Goal: Task Accomplishment & Management: Use online tool/utility

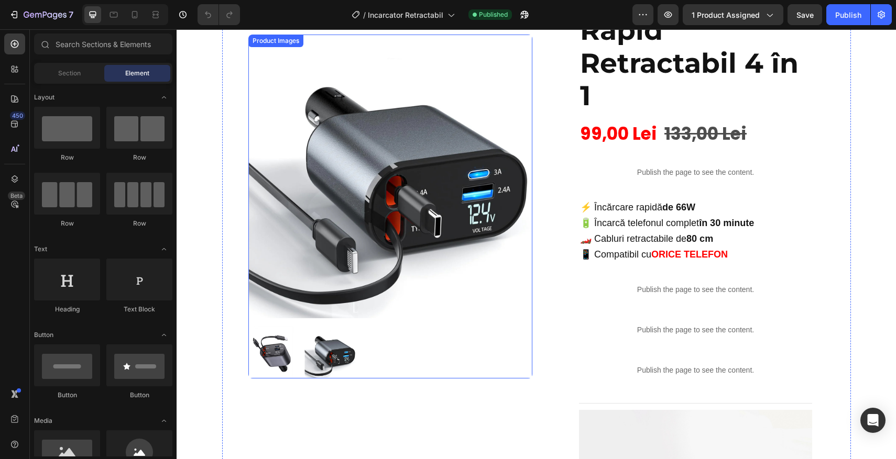
scroll to position [246, 0]
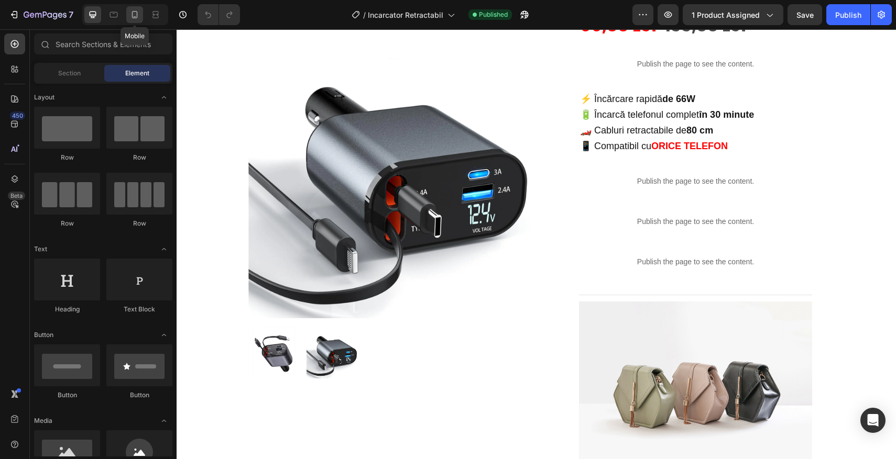
click at [137, 14] on icon at bounding box center [135, 14] width 6 height 7
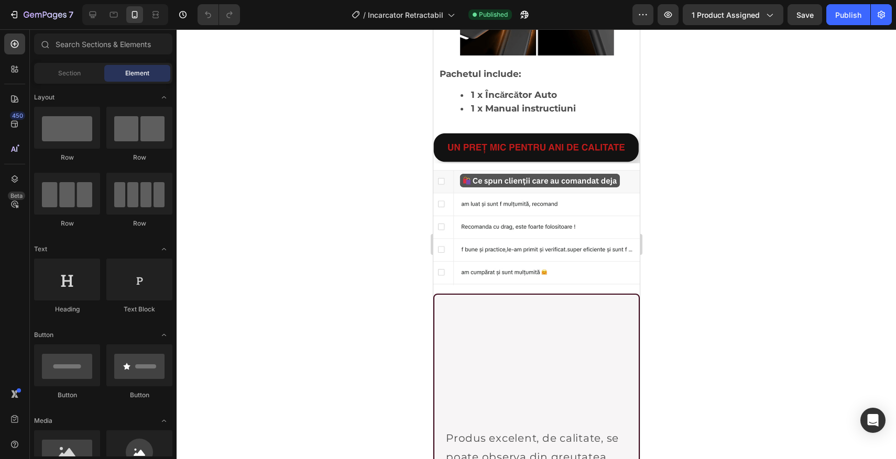
scroll to position [1965, 0]
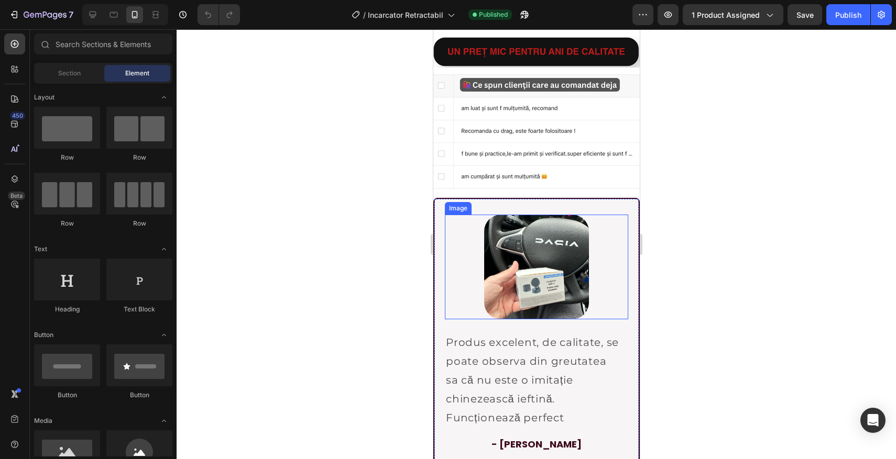
click at [524, 278] on img at bounding box center [535, 267] width 105 height 105
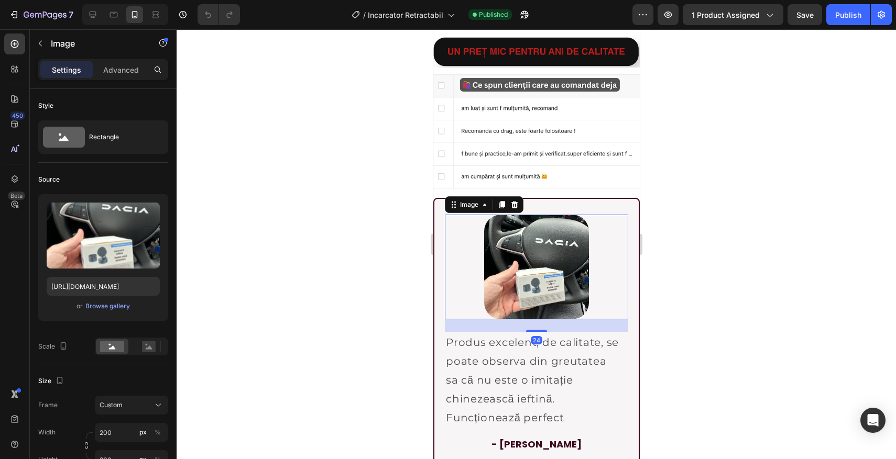
click at [521, 207] on div "Image" at bounding box center [483, 204] width 79 height 17
click at [517, 206] on icon at bounding box center [514, 205] width 8 height 8
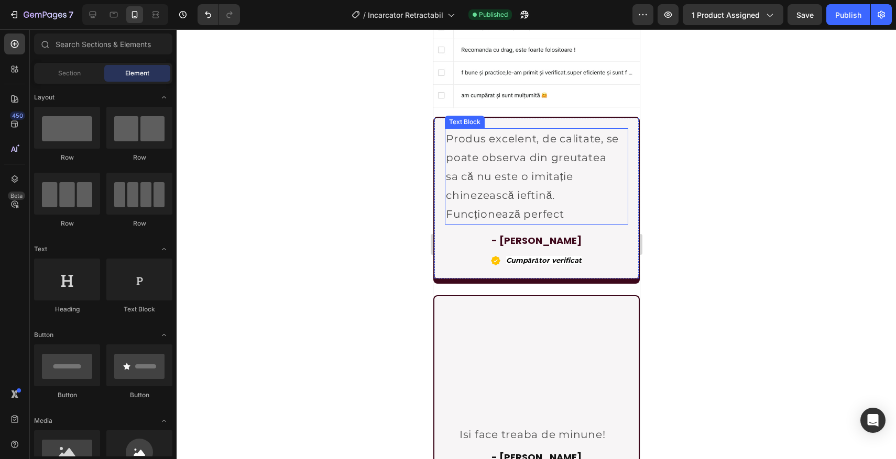
scroll to position [2159, 0]
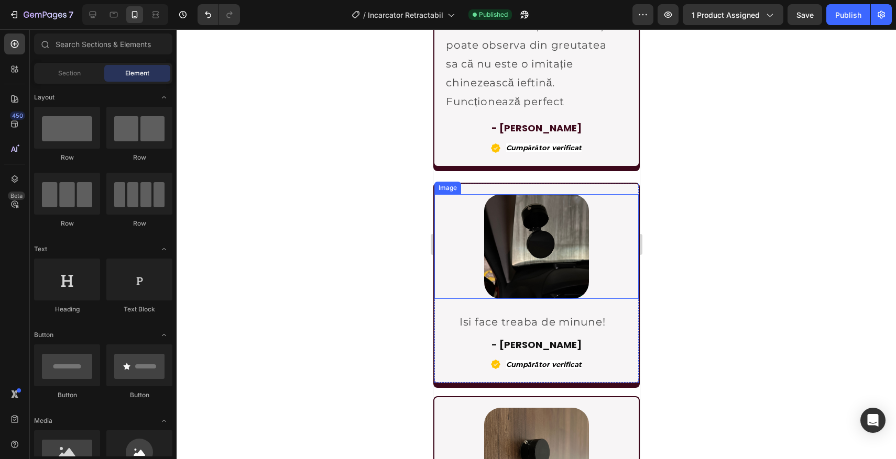
click at [508, 265] on img at bounding box center [535, 246] width 105 height 105
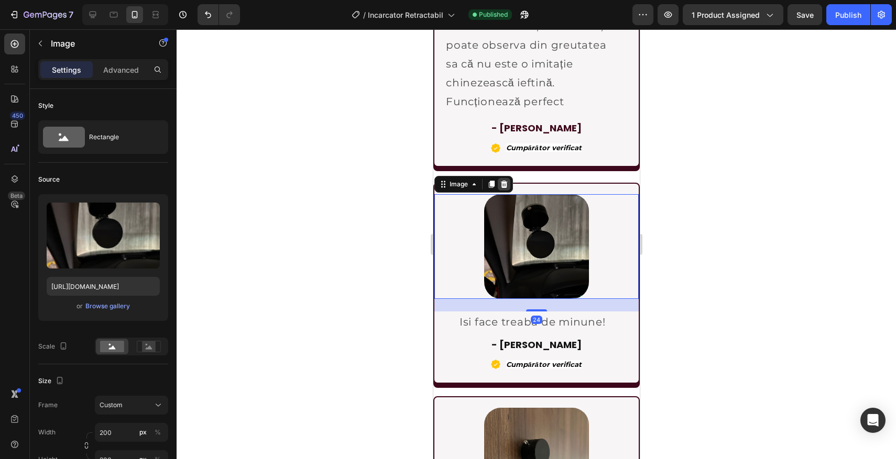
click at [504, 186] on icon at bounding box center [503, 184] width 8 height 8
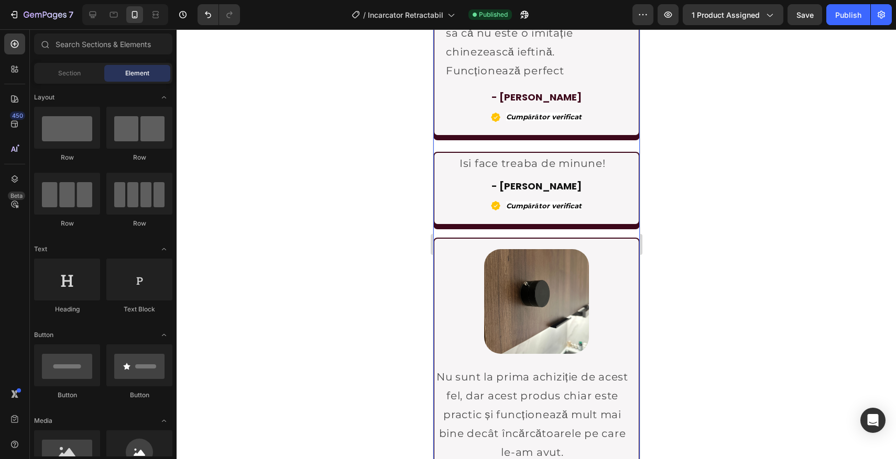
scroll to position [2219, 0]
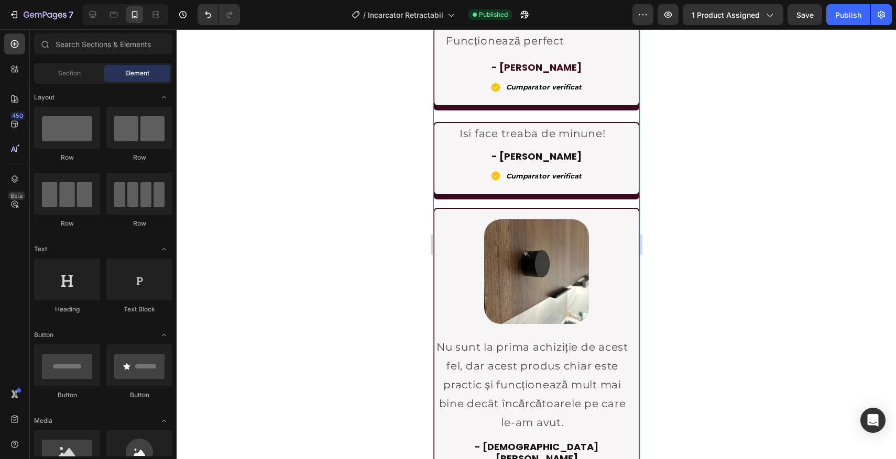
click at [508, 257] on img at bounding box center [535, 271] width 105 height 105
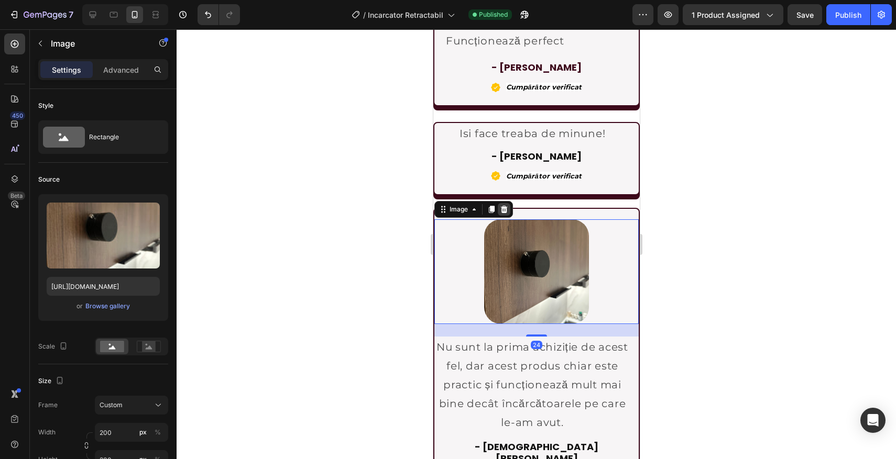
click at [504, 211] on icon at bounding box center [503, 209] width 7 height 7
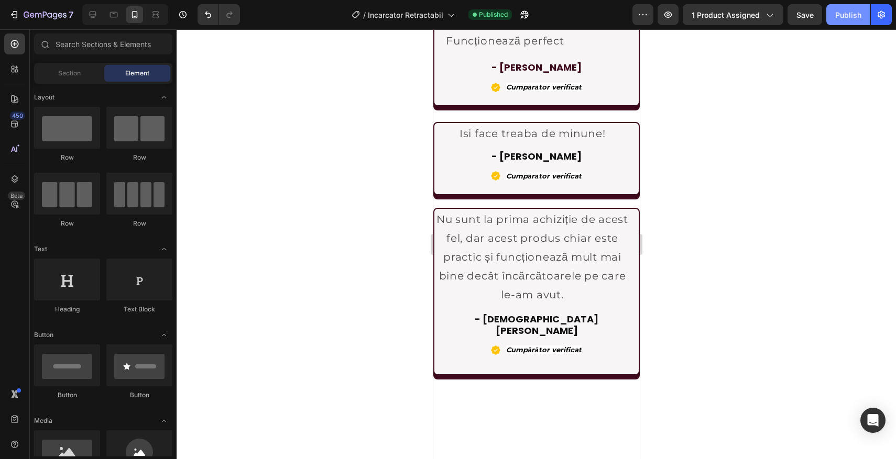
click at [838, 21] on button "Publish" at bounding box center [848, 14] width 44 height 21
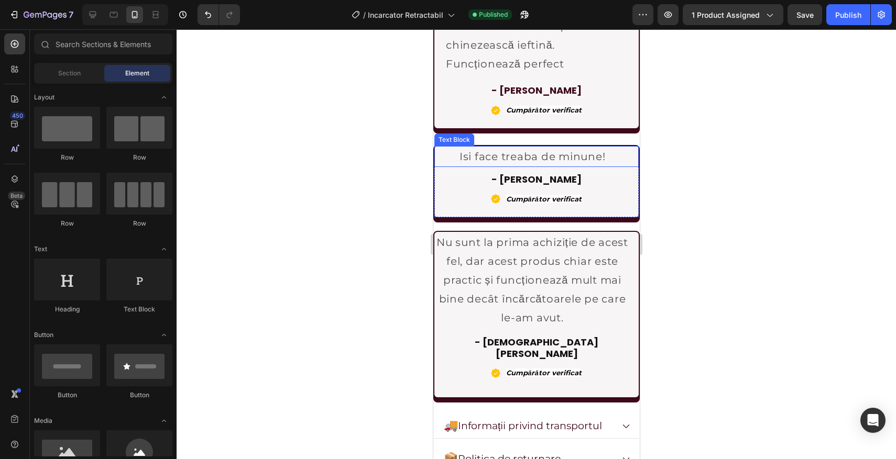
scroll to position [2176, 0]
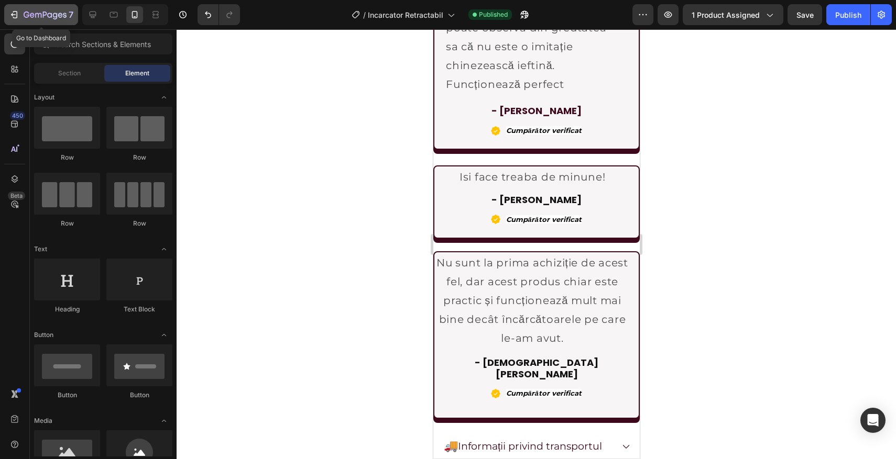
click at [32, 13] on icon "button" at bounding box center [45, 15] width 43 height 9
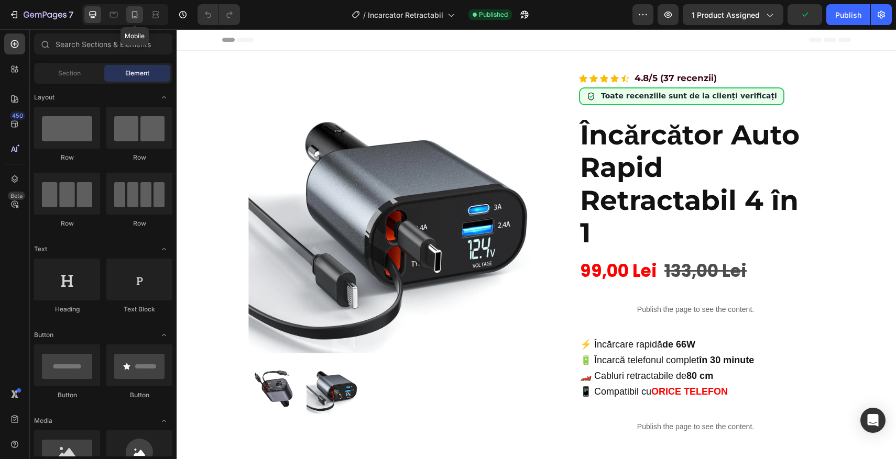
drag, startPoint x: 138, startPoint y: 17, endPoint x: 3, endPoint y: 150, distance: 190.0
click at [138, 17] on icon at bounding box center [134, 14] width 10 height 10
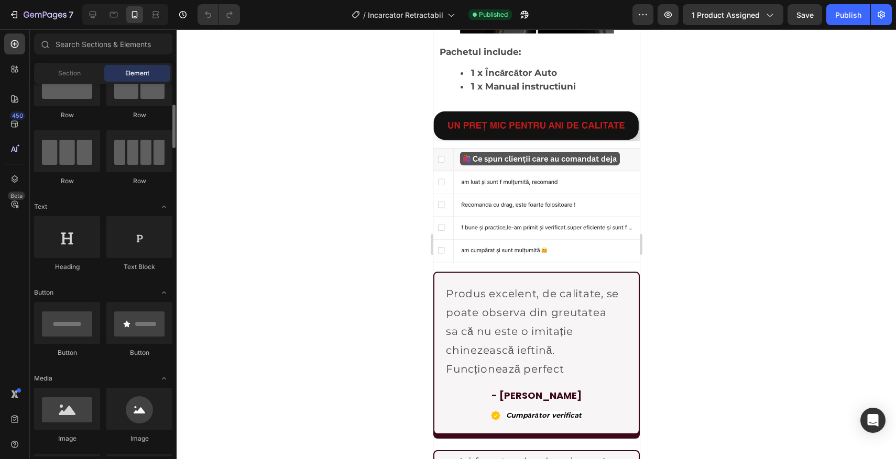
scroll to position [58, 0]
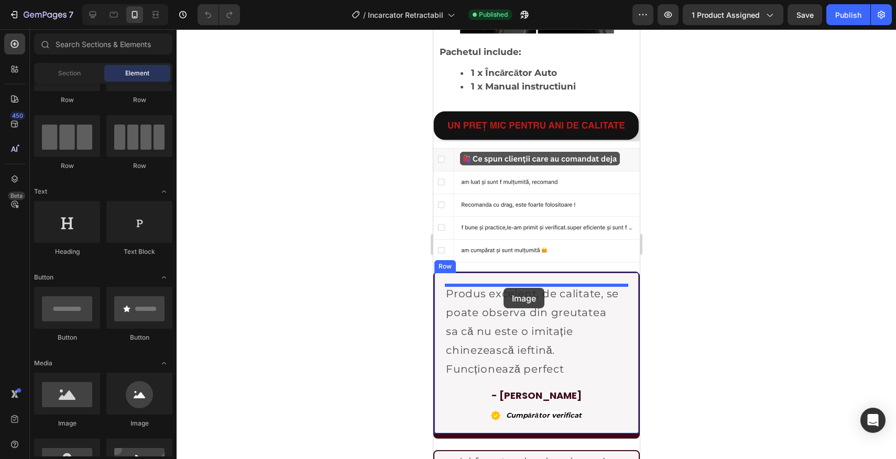
drag, startPoint x: 492, startPoint y: 427, endPoint x: 502, endPoint y: 289, distance: 138.7
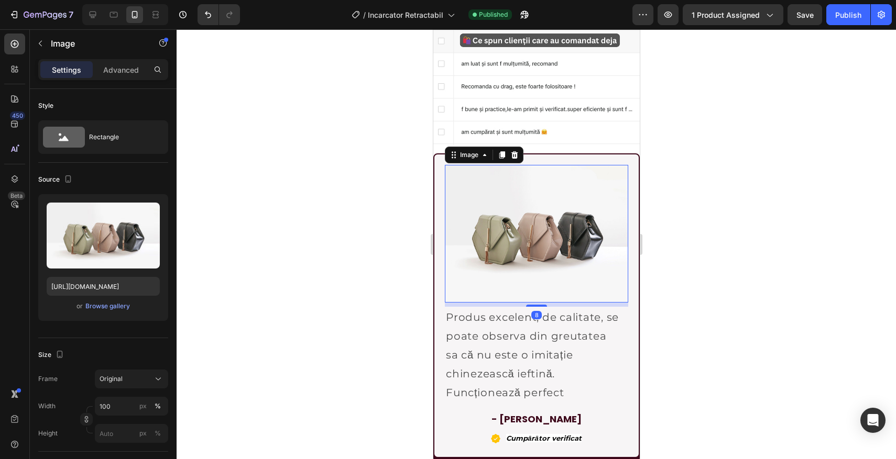
scroll to position [2146, 0]
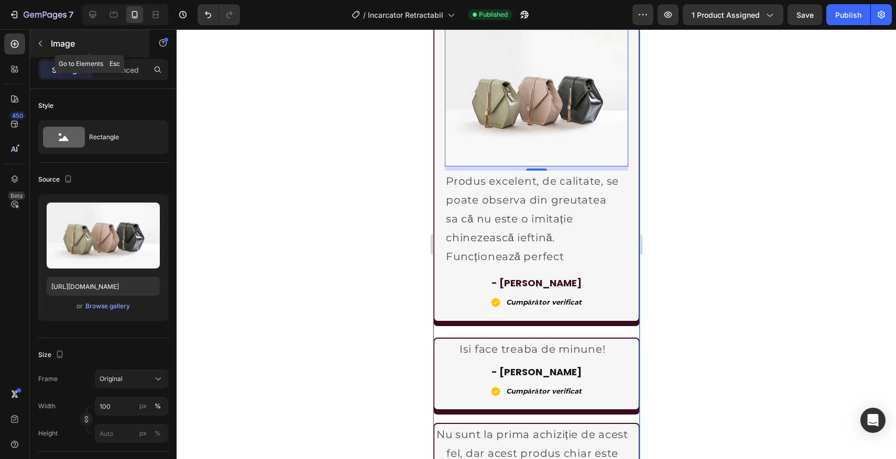
click at [71, 42] on p "Image" at bounding box center [95, 43] width 89 height 13
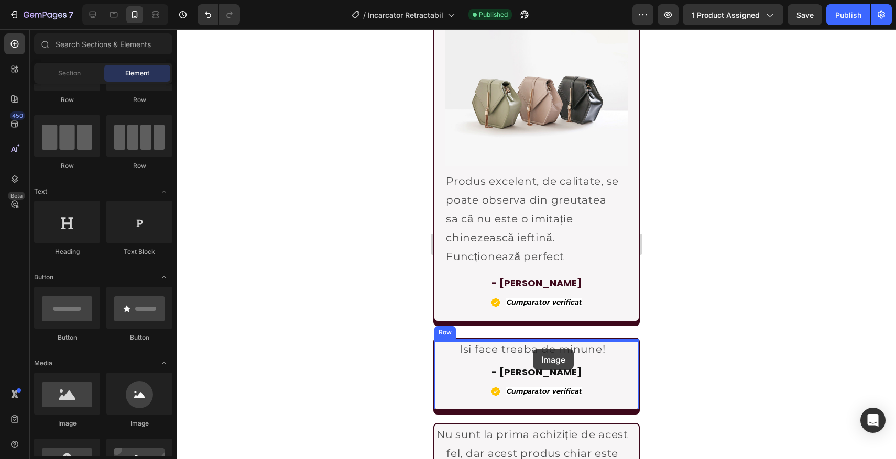
drag, startPoint x: 501, startPoint y: 425, endPoint x: 532, endPoint y: 349, distance: 82.0
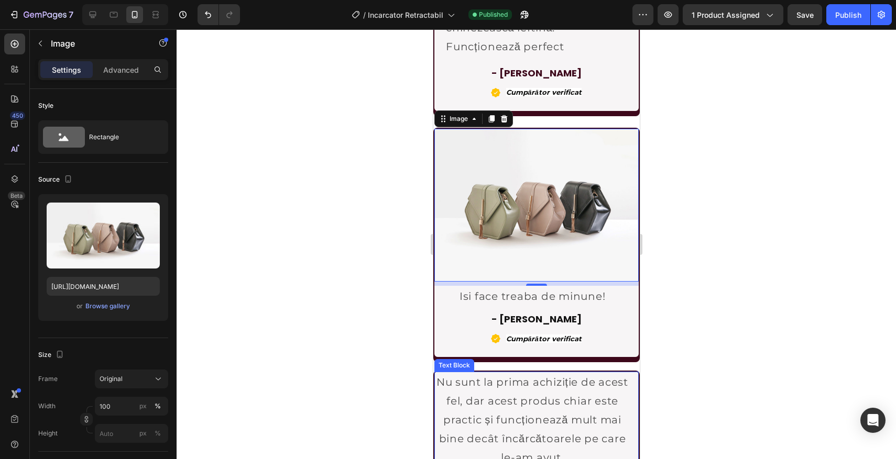
scroll to position [2358, 0]
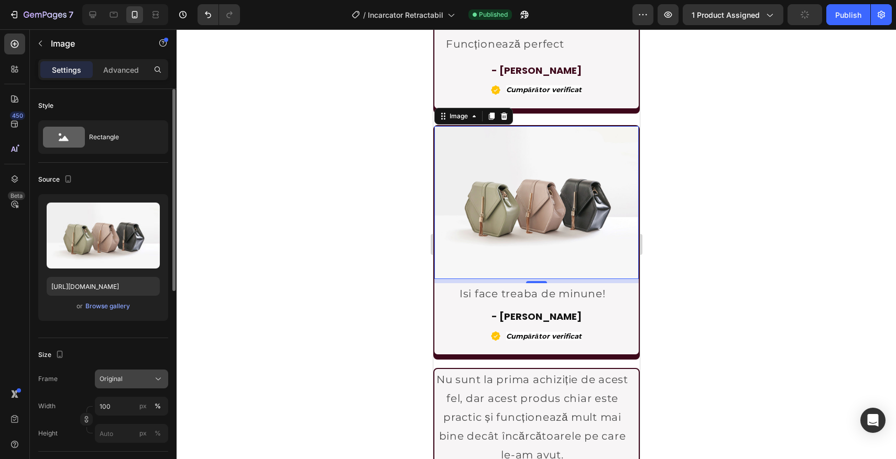
click at [136, 377] on div "Original" at bounding box center [125, 379] width 51 height 9
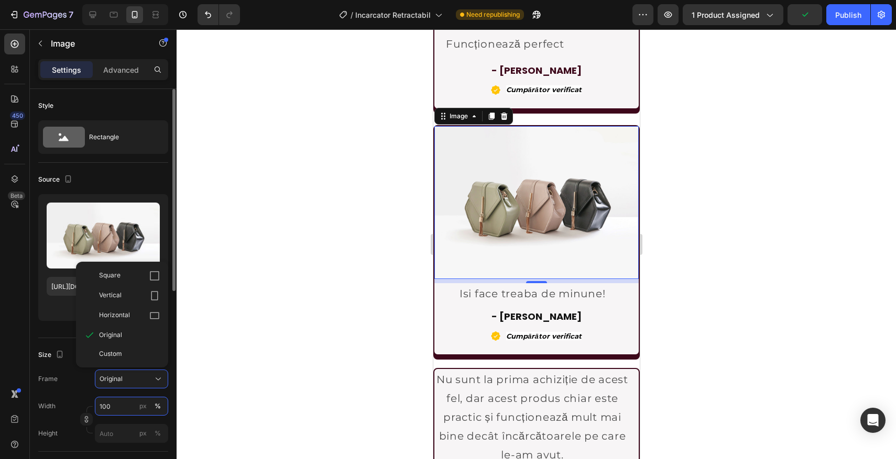
click at [127, 402] on input "100" at bounding box center [131, 406] width 73 height 19
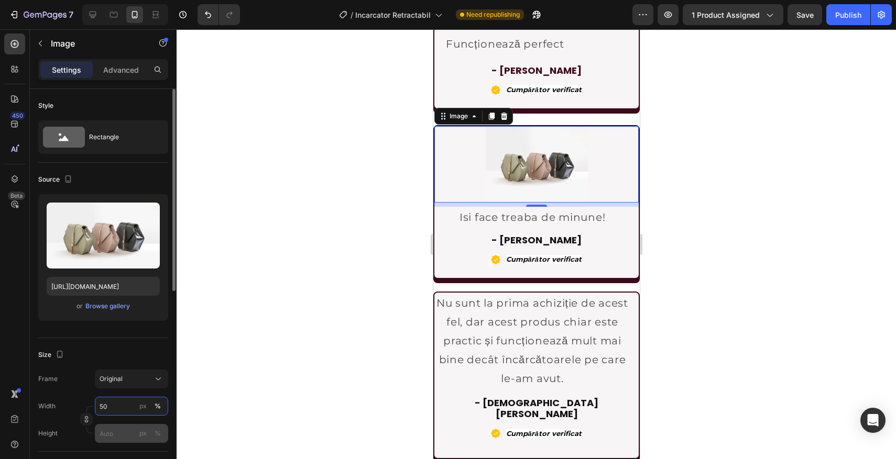
type input "50"
click at [129, 435] on input "px %" at bounding box center [131, 433] width 73 height 19
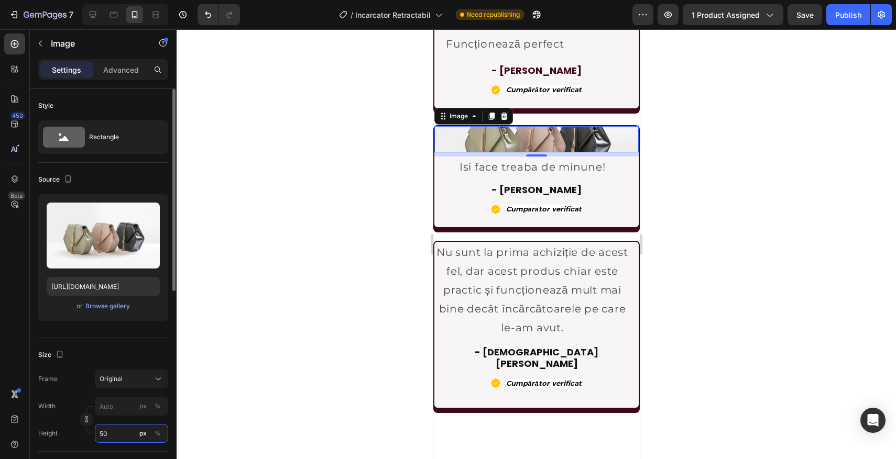
type input "5"
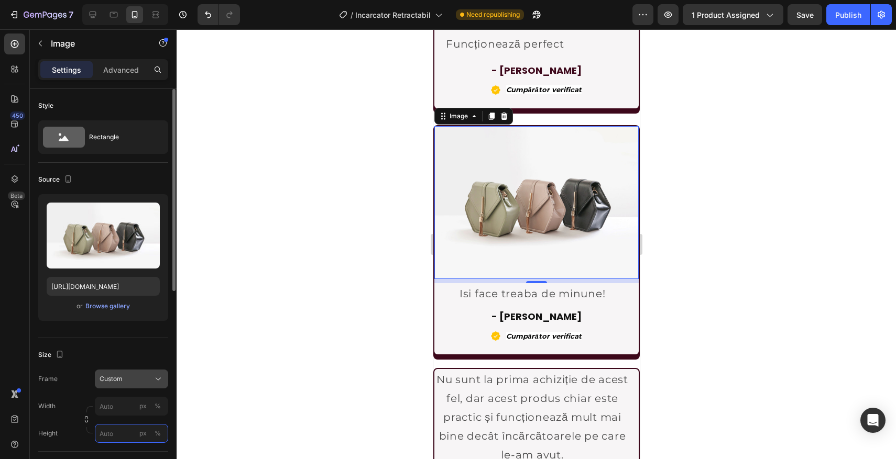
type input "5"
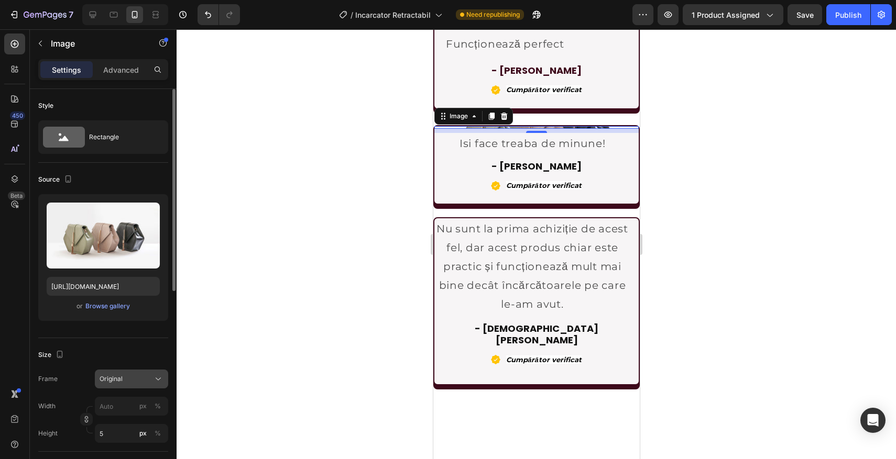
click at [111, 382] on span "Original" at bounding box center [111, 379] width 23 height 9
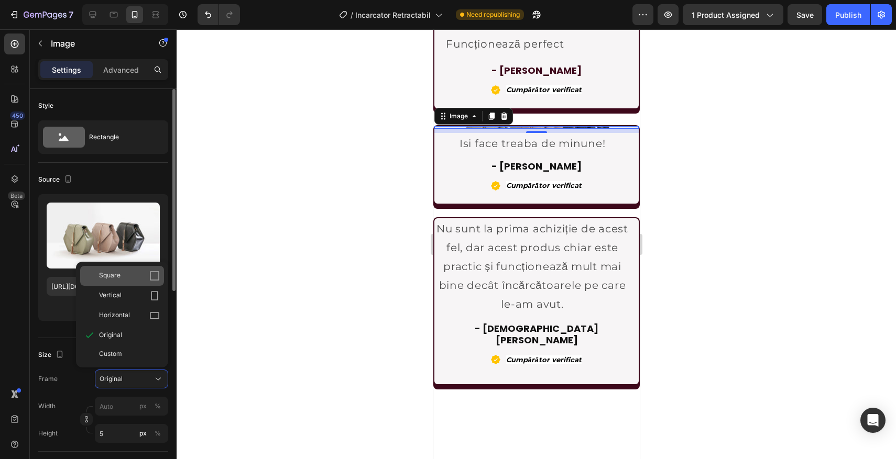
click at [112, 273] on span "Square" at bounding box center [109, 276] width 21 height 10
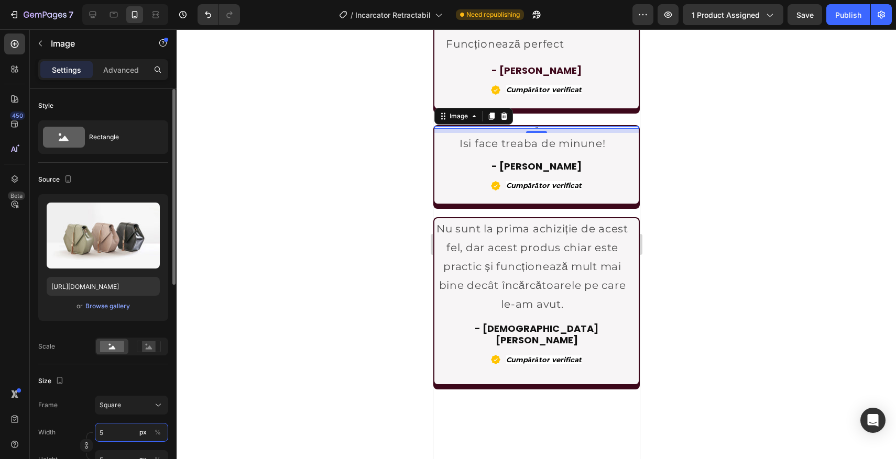
click at [129, 431] on input "5" at bounding box center [131, 432] width 73 height 19
type input "4"
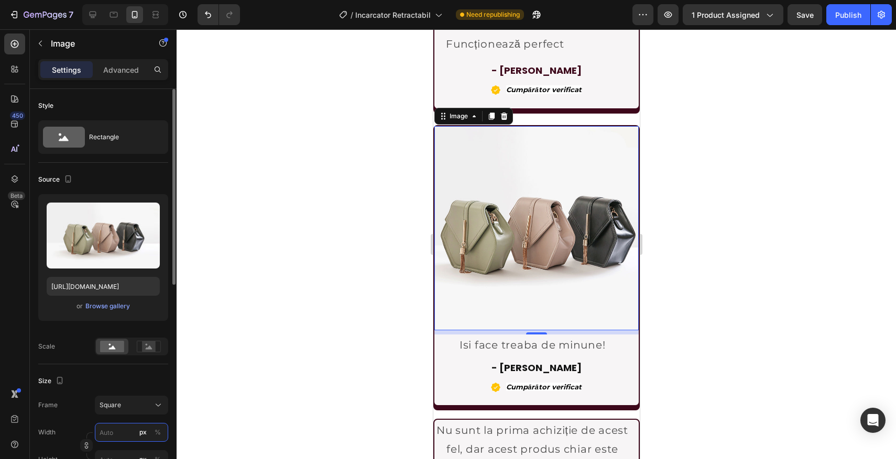
type input "4"
click at [370, 323] on div at bounding box center [536, 244] width 719 height 430
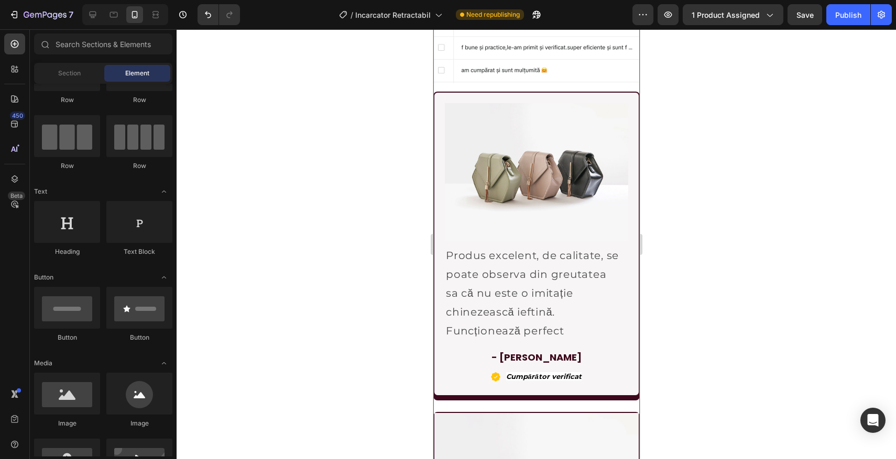
scroll to position [2057, 0]
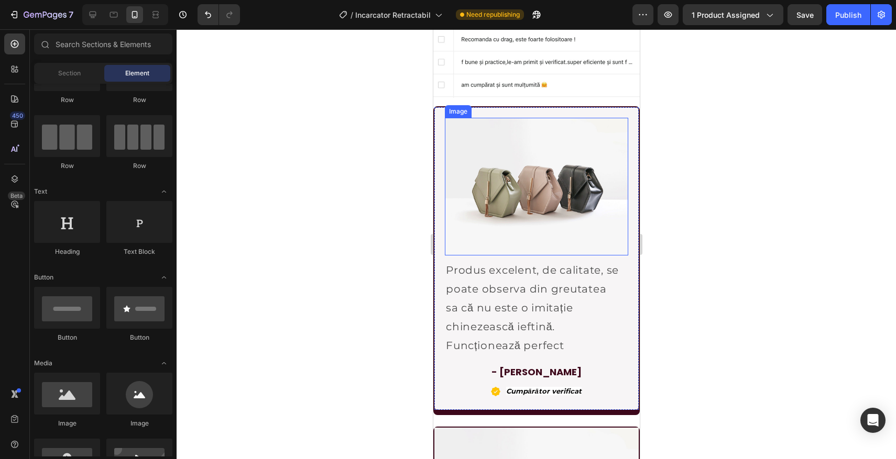
click at [513, 204] on img at bounding box center [535, 187] width 183 height 138
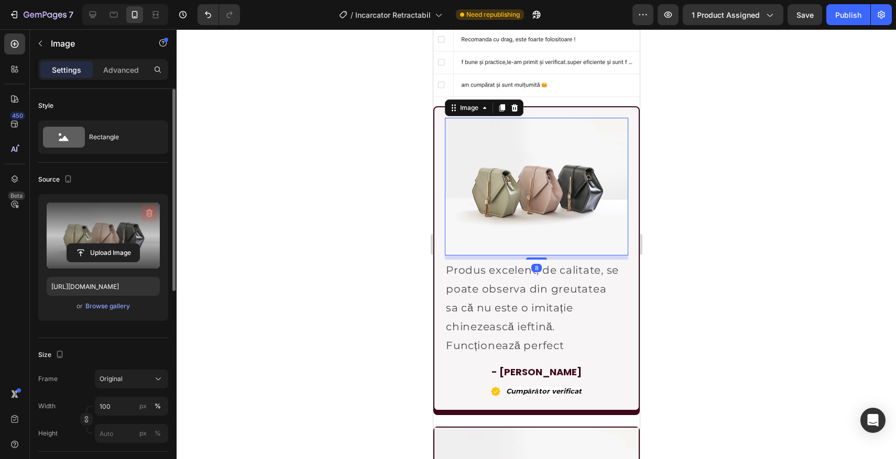
click at [150, 214] on icon "button" at bounding box center [150, 213] width 1 height 3
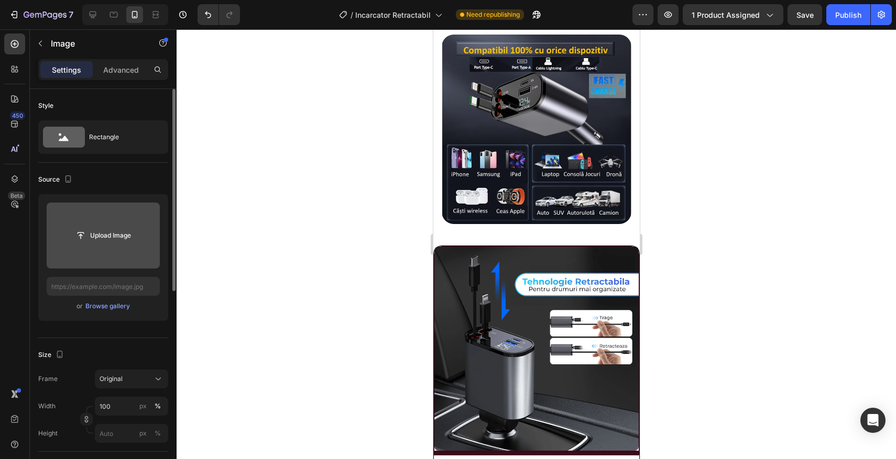
scroll to position [707, 0]
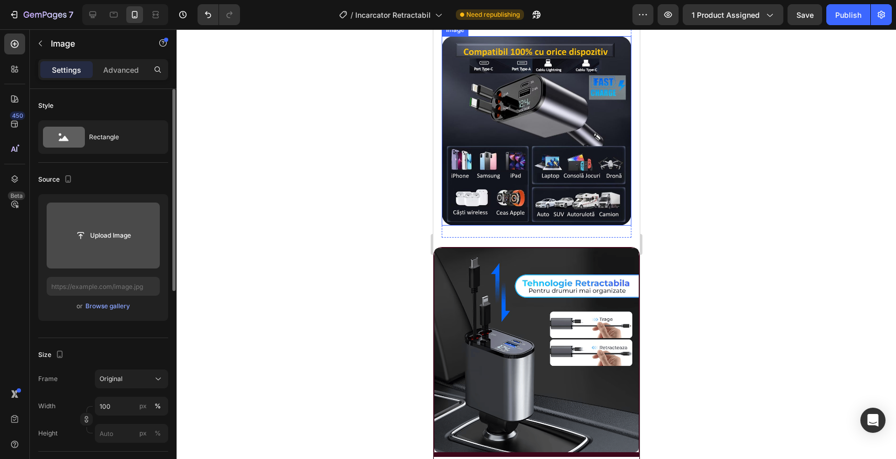
click at [522, 186] on img at bounding box center [536, 131] width 190 height 190
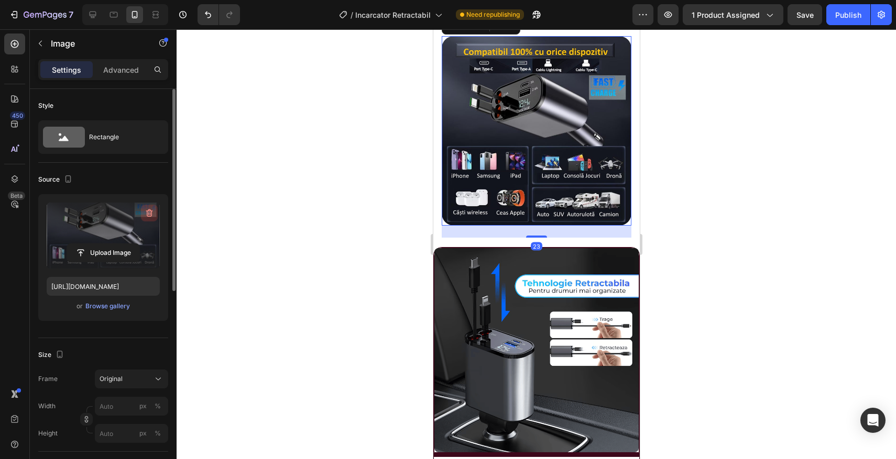
click at [147, 213] on icon "button" at bounding box center [149, 213] width 10 height 10
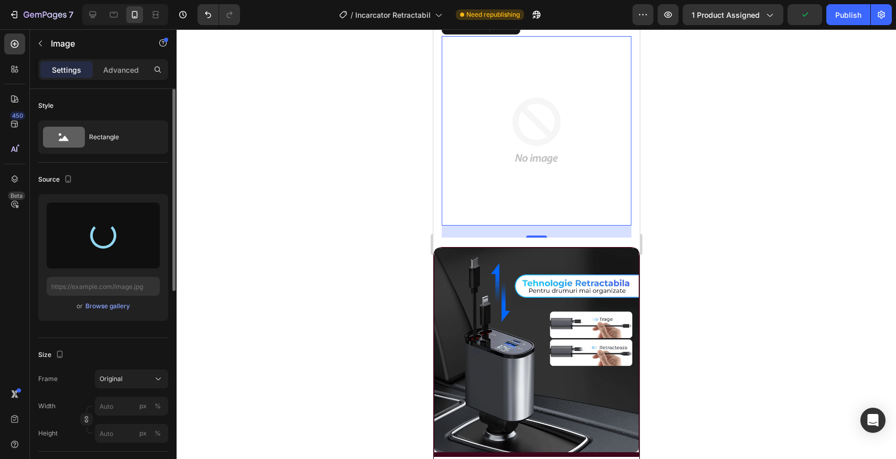
type input "[URL][DOMAIN_NAME]"
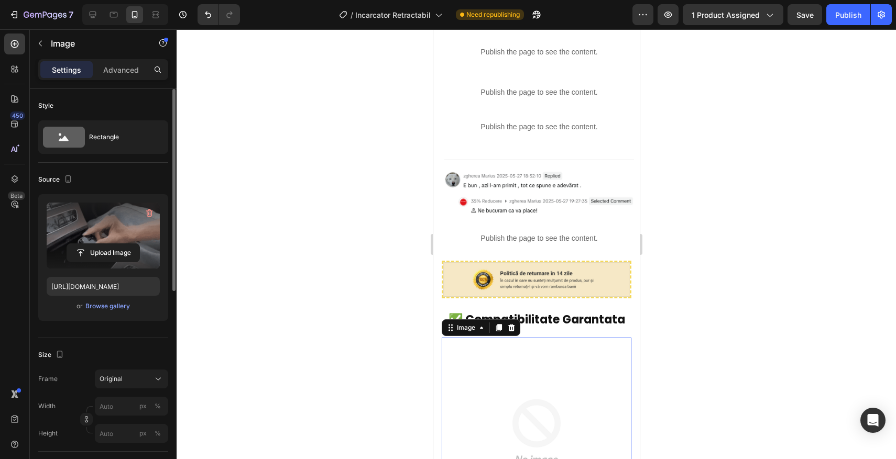
scroll to position [747, 0]
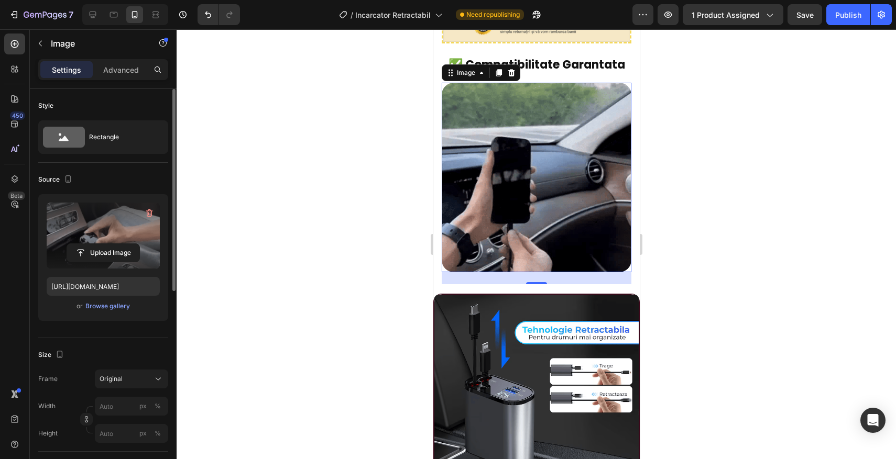
click at [371, 236] on div at bounding box center [536, 244] width 719 height 430
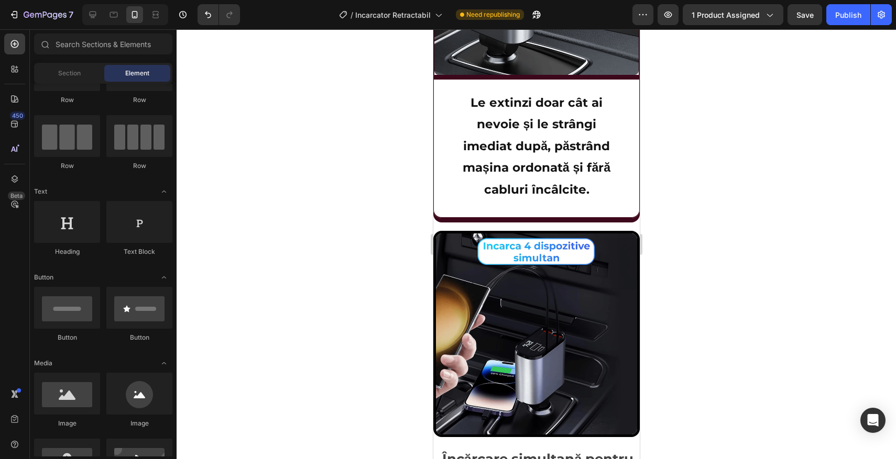
scroll to position [1245, 0]
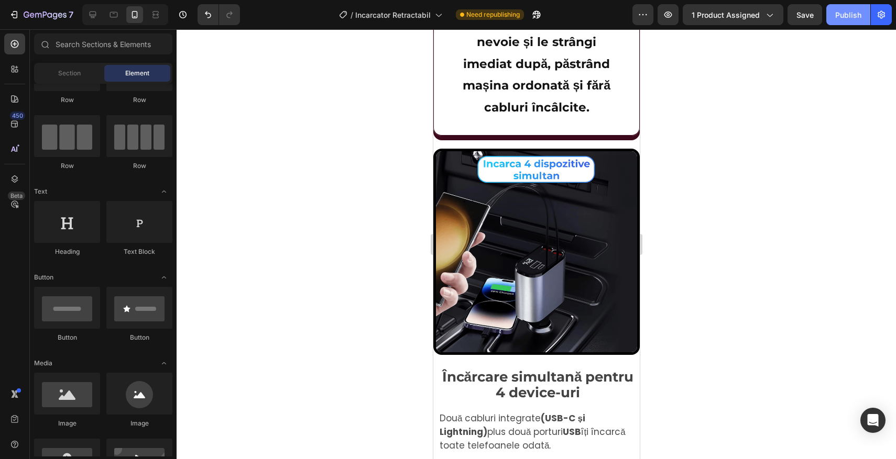
click at [845, 8] on button "Publish" at bounding box center [848, 14] width 44 height 21
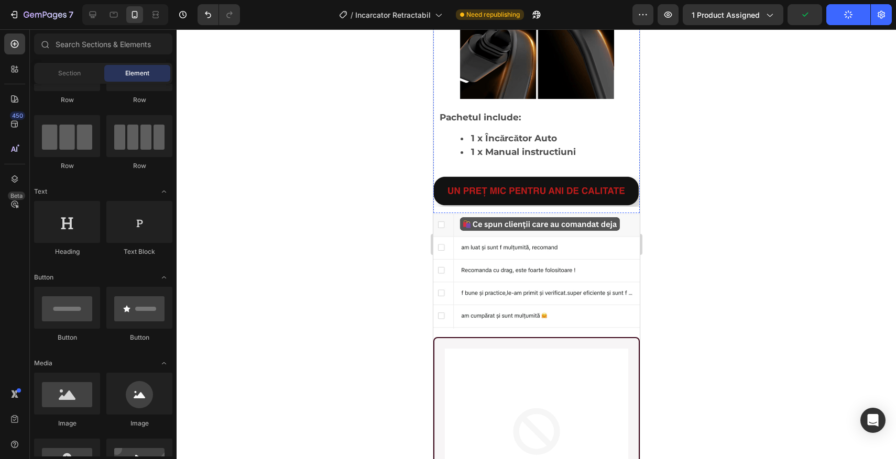
scroll to position [1935, 0]
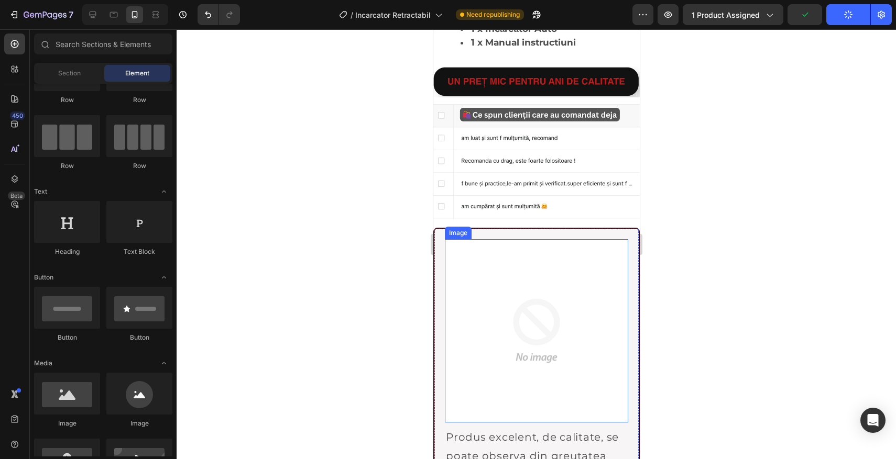
click at [557, 307] on img at bounding box center [535, 330] width 183 height 183
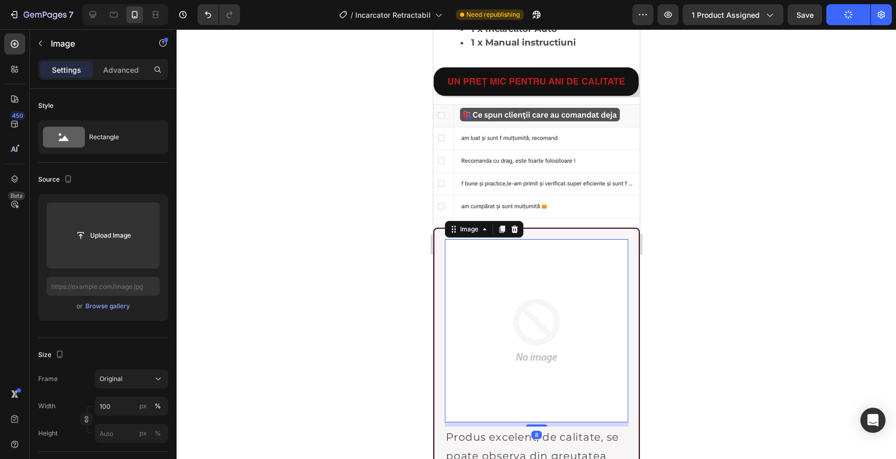
scroll to position [2049, 0]
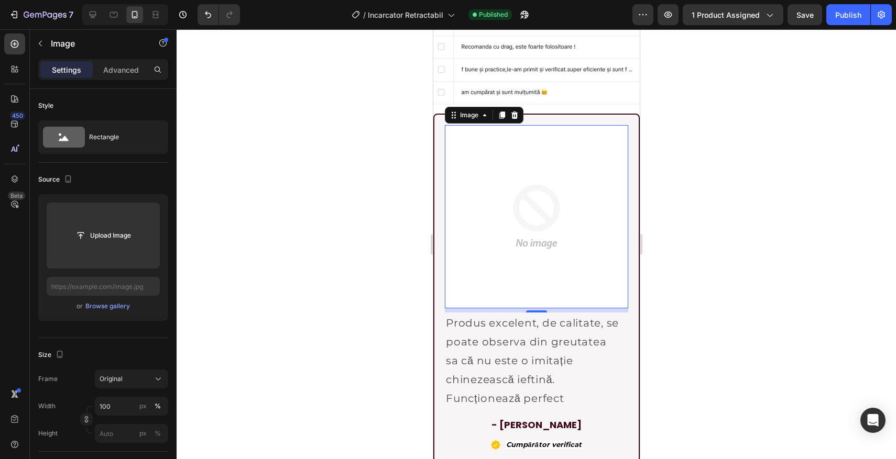
click at [512, 195] on img at bounding box center [535, 216] width 183 height 183
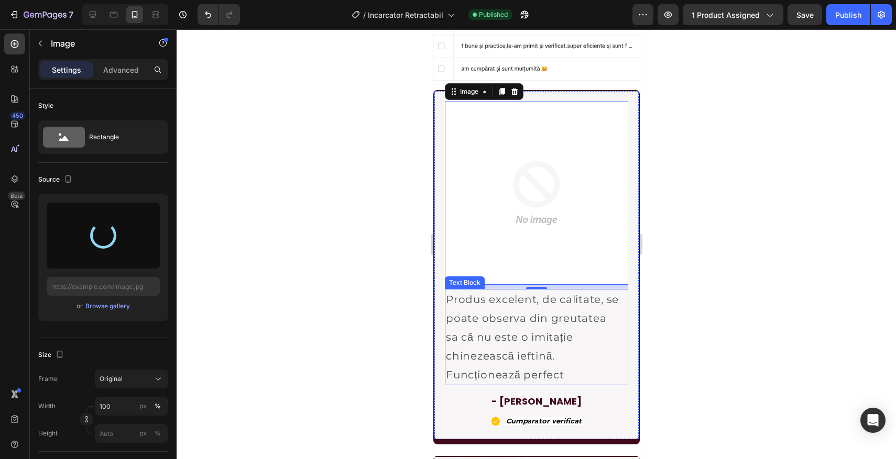
scroll to position [2075, 0]
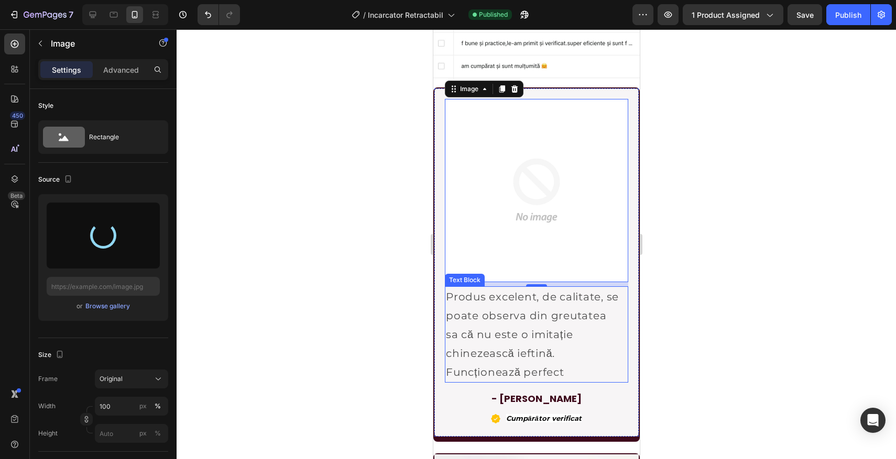
type input "[URL][DOMAIN_NAME]"
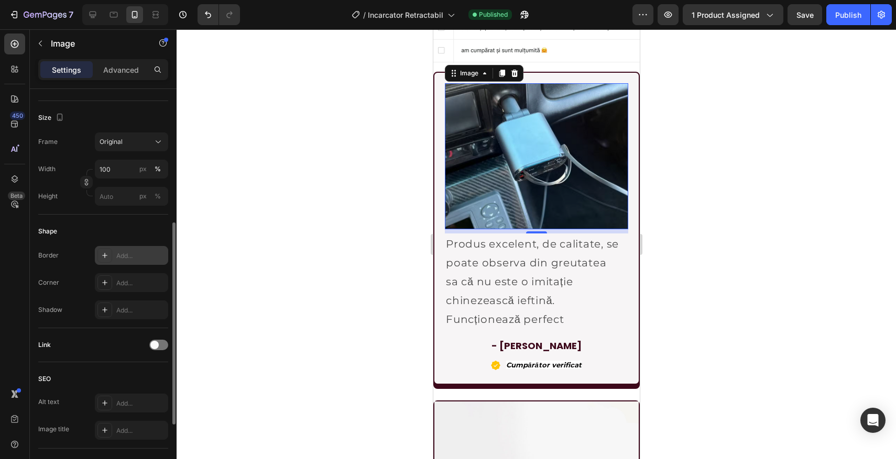
scroll to position [246, 0]
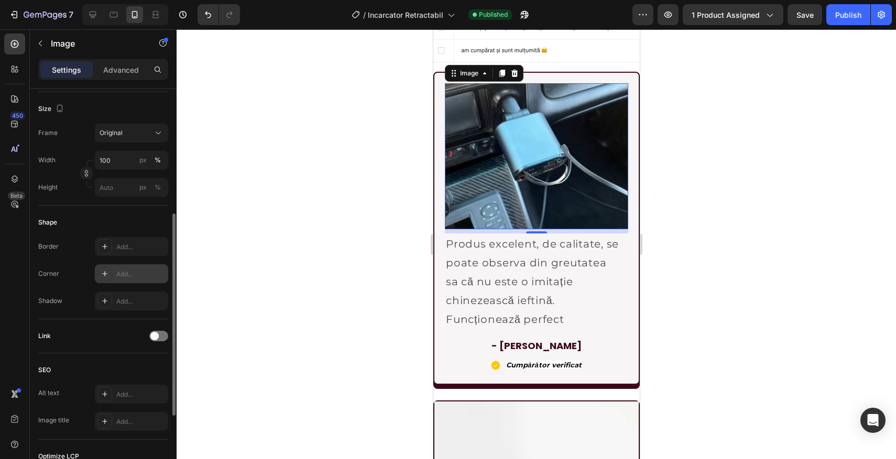
click at [105, 273] on icon at bounding box center [104, 273] width 5 height 5
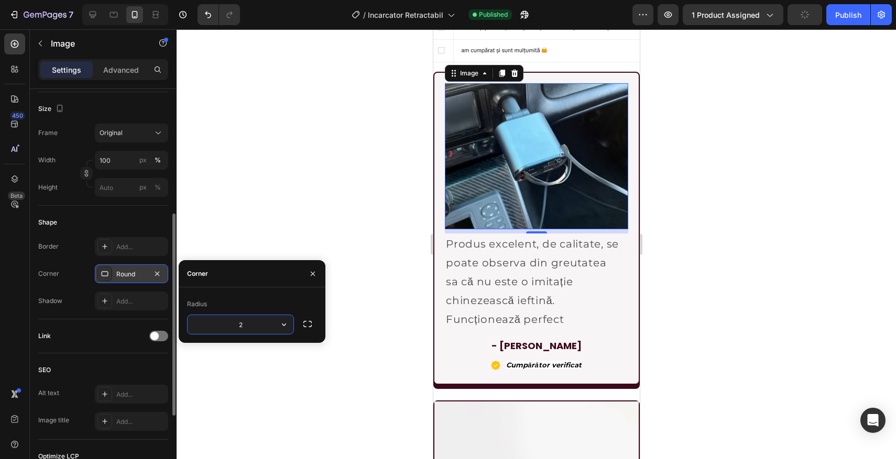
type input "20"
click at [307, 194] on div at bounding box center [536, 244] width 719 height 430
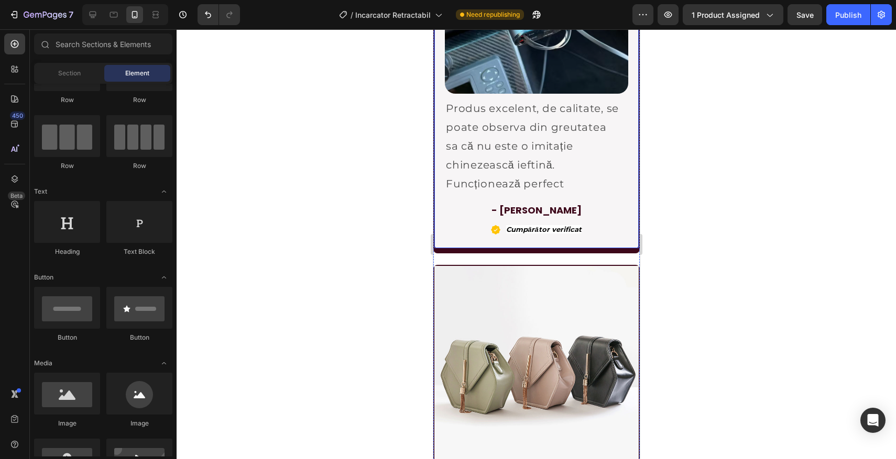
scroll to position [2273, 0]
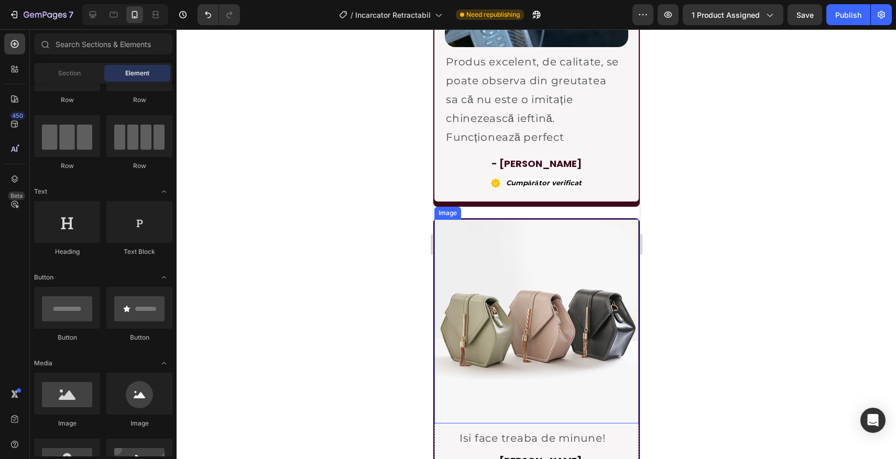
click at [526, 329] on img at bounding box center [536, 321] width 204 height 204
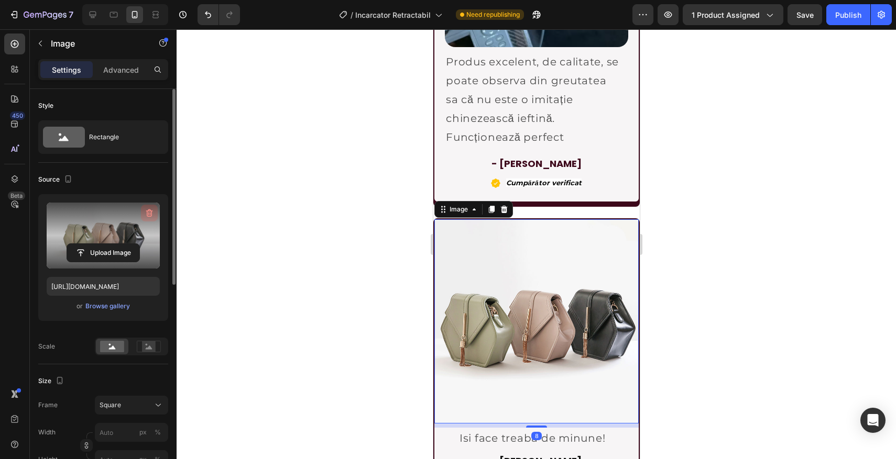
click at [147, 208] on icon "button" at bounding box center [149, 213] width 10 height 10
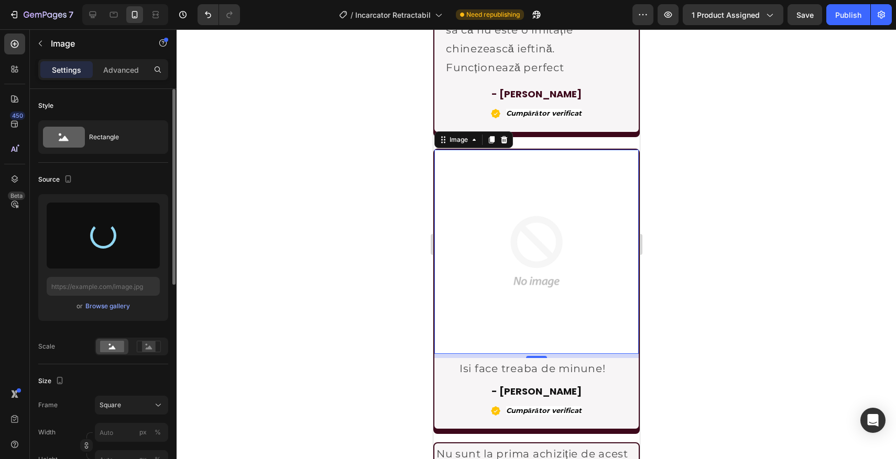
scroll to position [2498, 0]
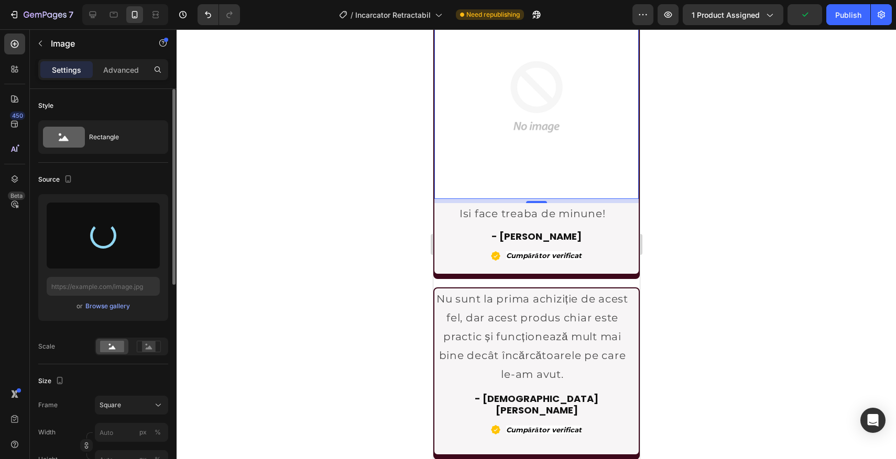
type input "[URL][DOMAIN_NAME]"
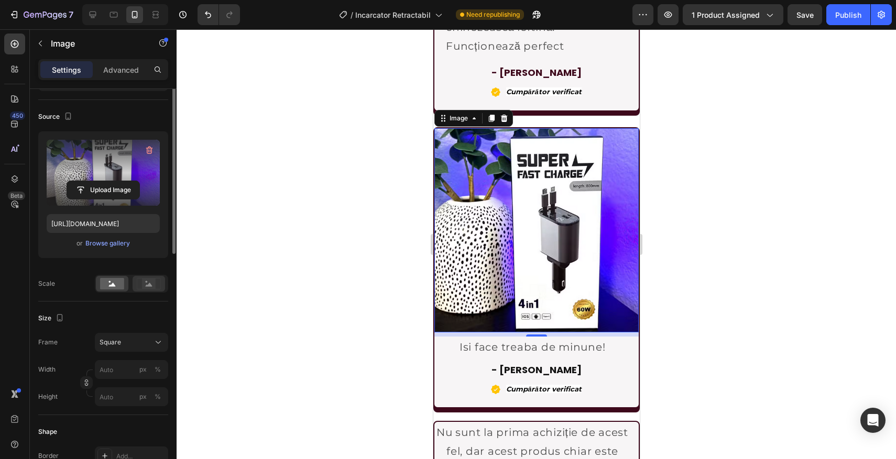
scroll to position [175, 0]
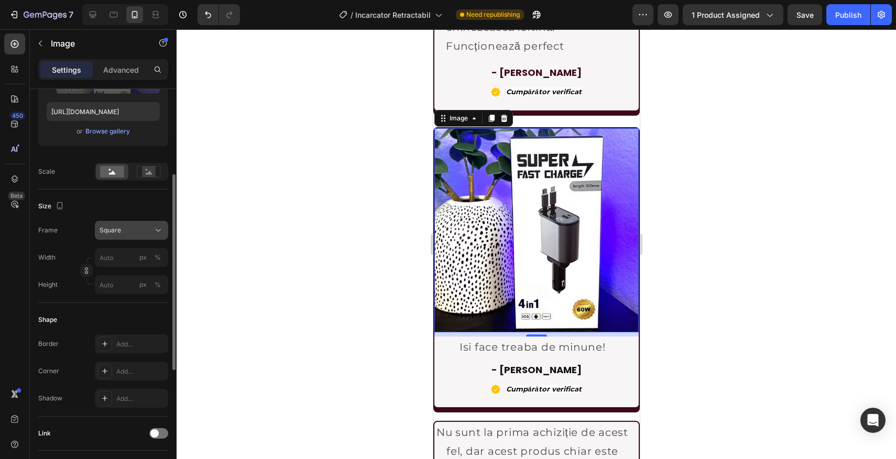
click at [102, 235] on span "Square" at bounding box center [110, 230] width 21 height 9
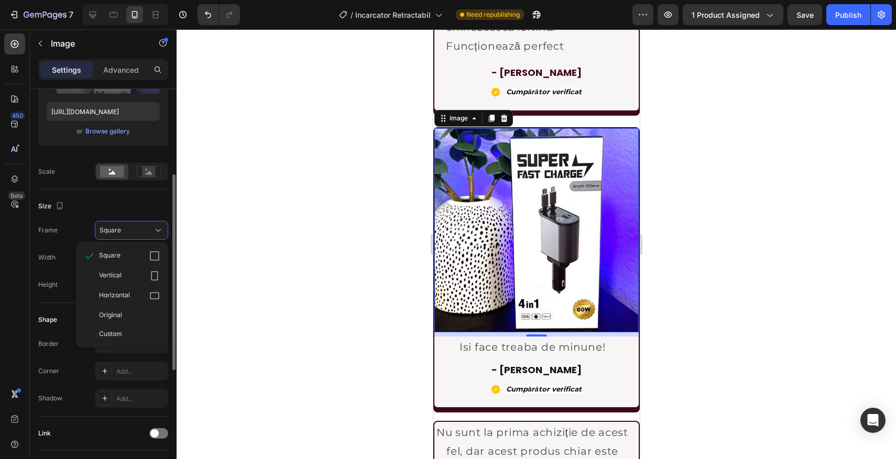
click at [145, 163] on div at bounding box center [131, 172] width 73 height 18
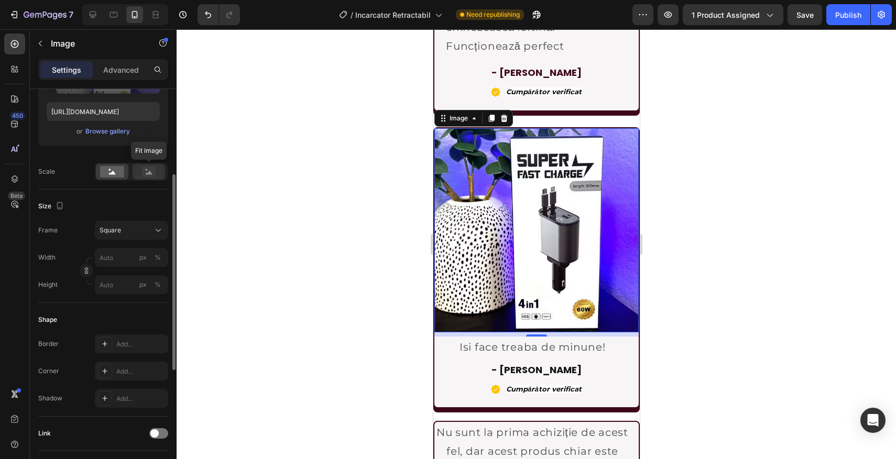
click at [145, 170] on rect at bounding box center [149, 172] width 14 height 10
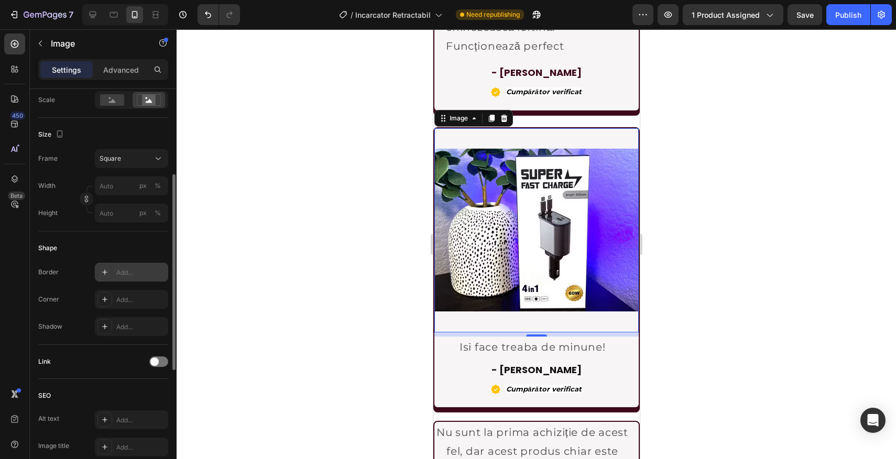
scroll to position [279, 0]
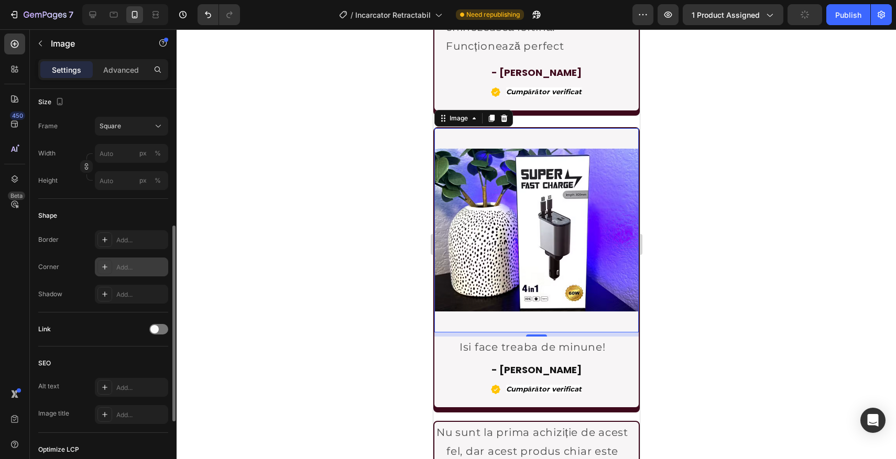
click at [108, 273] on div at bounding box center [104, 267] width 15 height 15
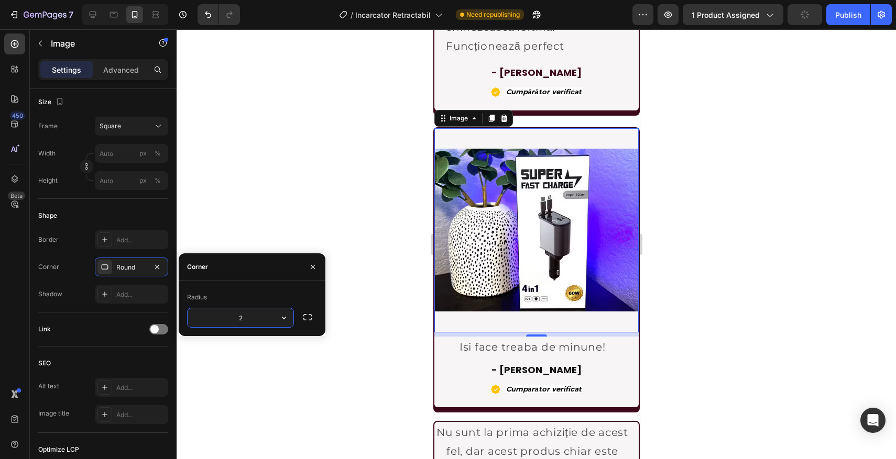
type input "20"
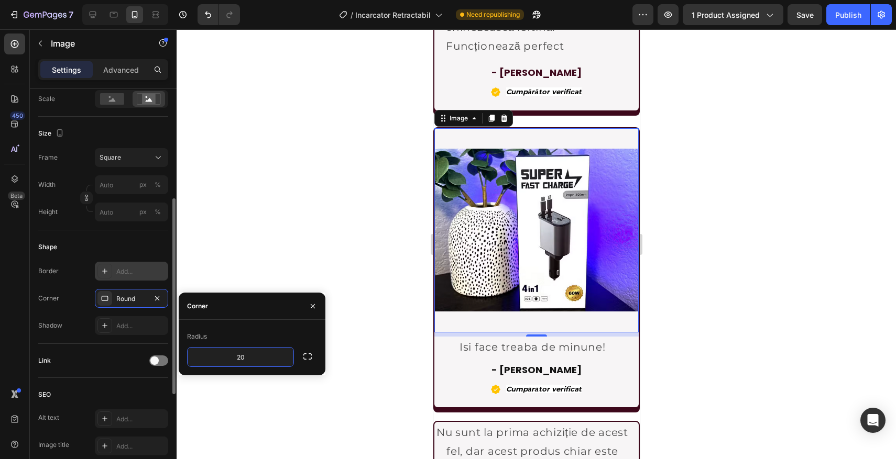
scroll to position [195, 0]
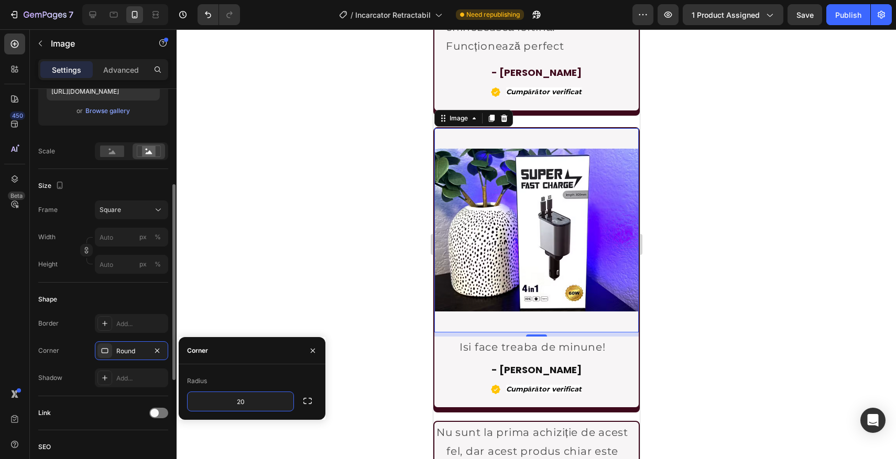
click at [239, 123] on div at bounding box center [536, 244] width 719 height 430
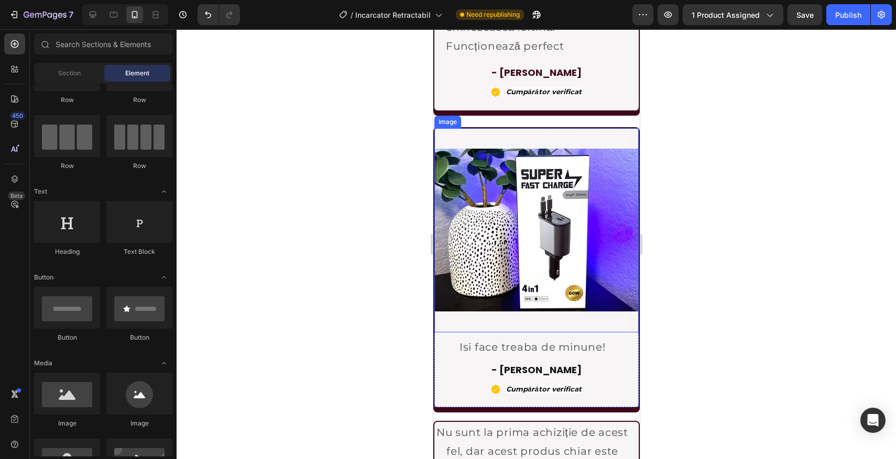
click at [462, 228] on img at bounding box center [536, 230] width 204 height 204
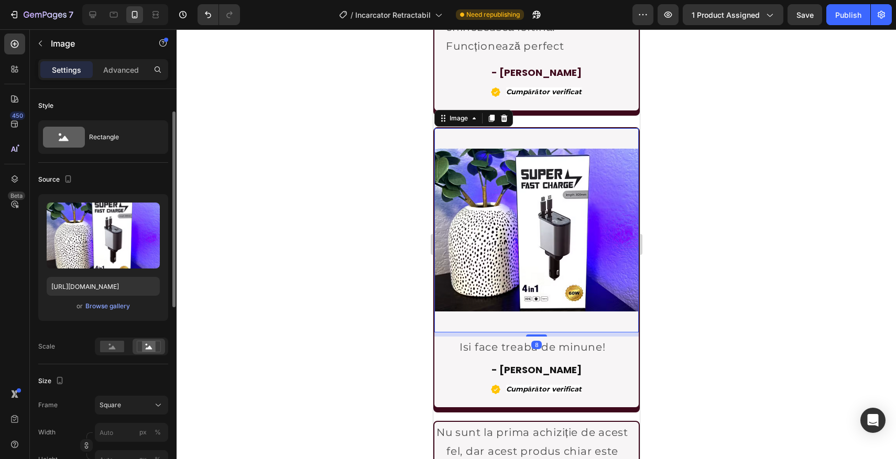
scroll to position [160, 0]
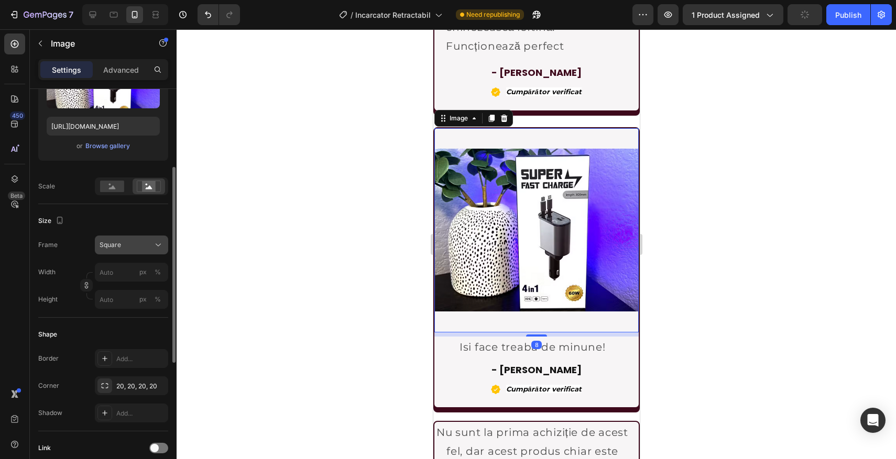
click at [111, 243] on span "Square" at bounding box center [110, 244] width 21 height 9
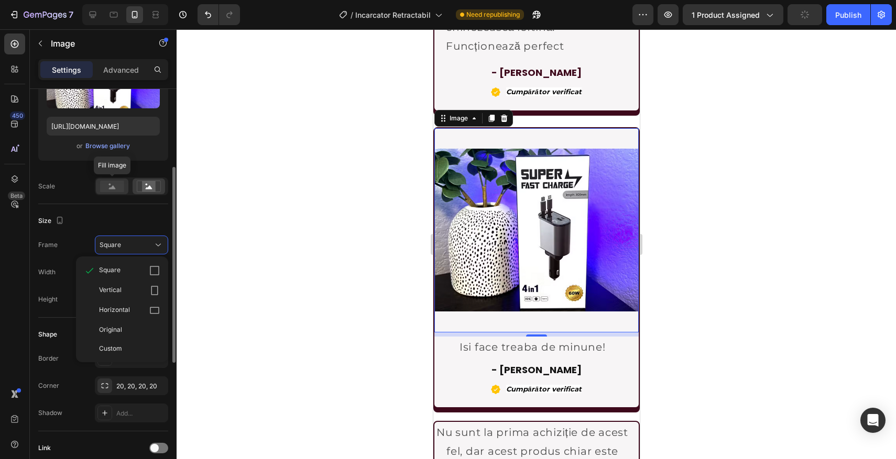
click at [107, 186] on rect at bounding box center [112, 187] width 24 height 12
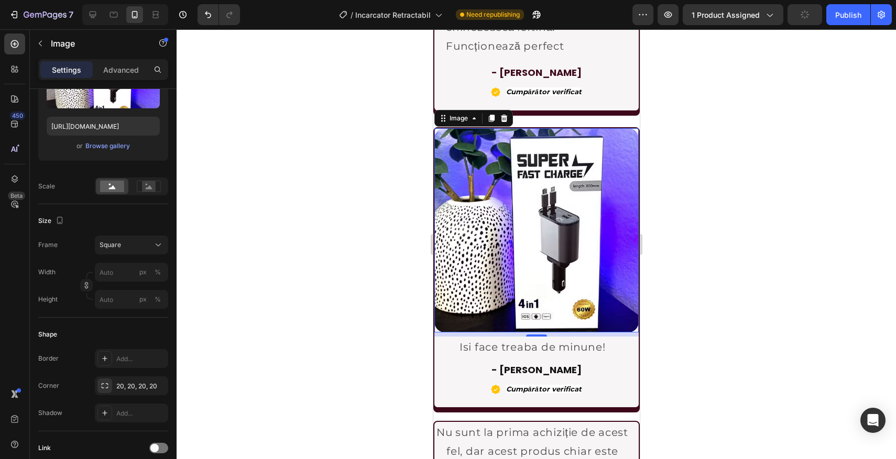
click at [339, 268] on div at bounding box center [536, 244] width 719 height 430
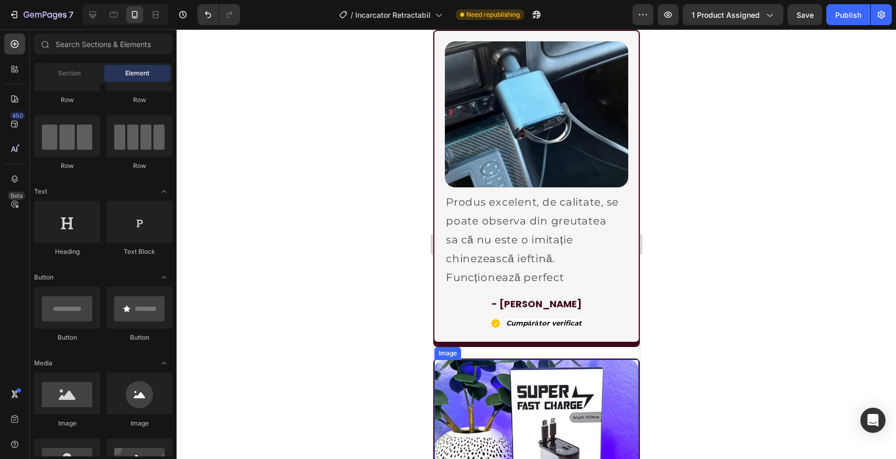
scroll to position [2258, 0]
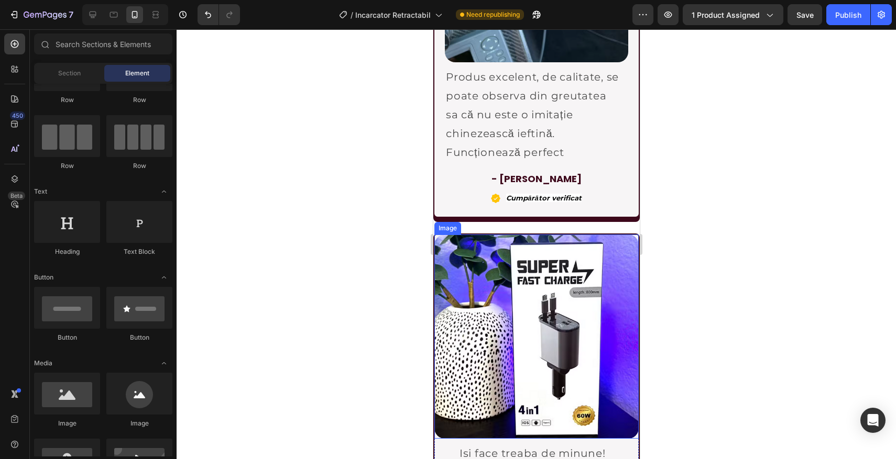
click at [551, 306] on img at bounding box center [536, 337] width 204 height 204
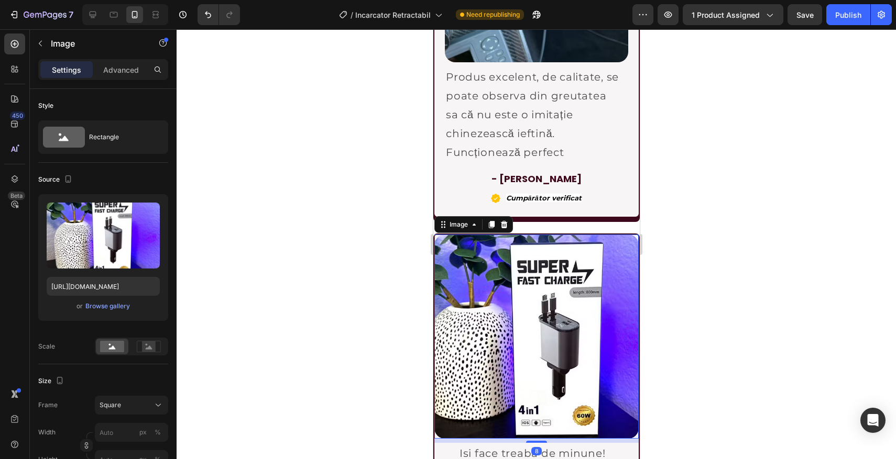
click at [551, 306] on img at bounding box center [536, 337] width 204 height 204
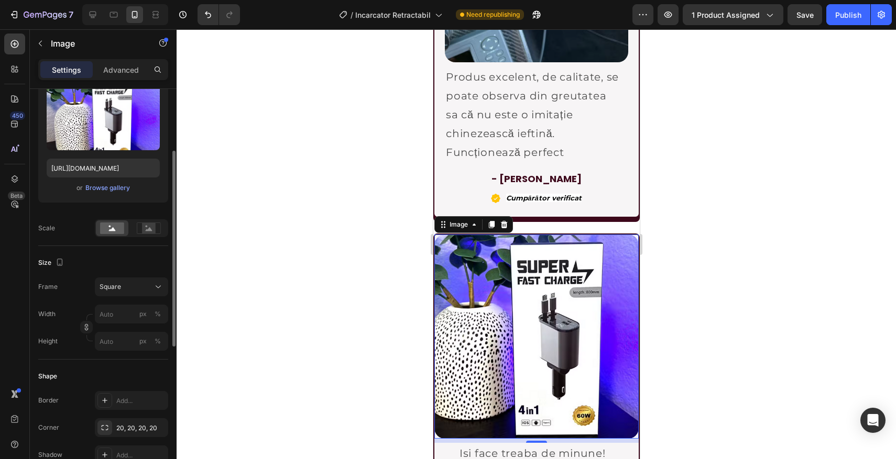
scroll to position [121, 0]
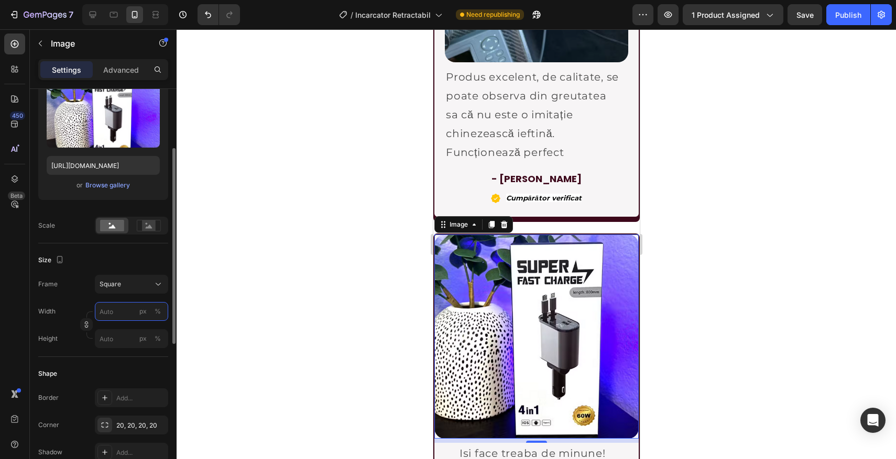
click at [103, 314] on input "px %" at bounding box center [131, 311] width 73 height 19
type input "4"
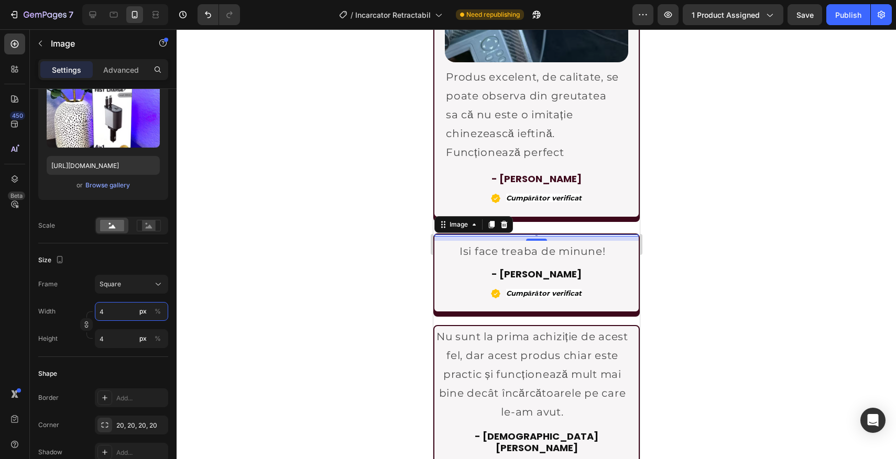
type input "40"
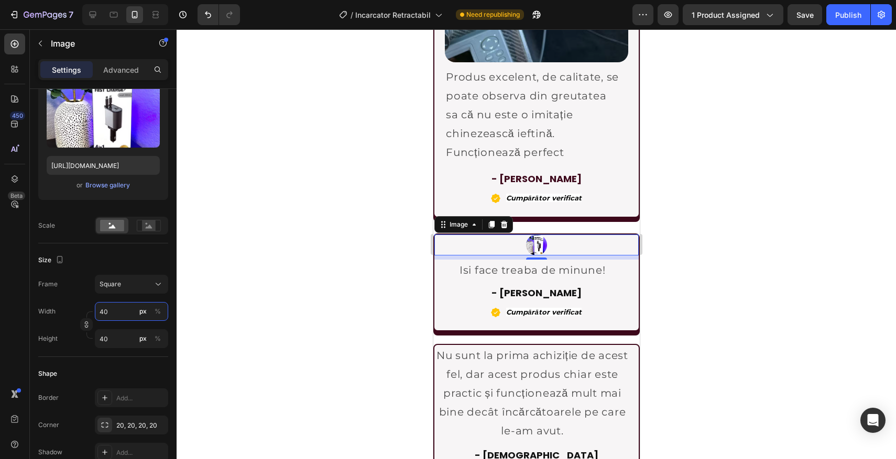
type input "400"
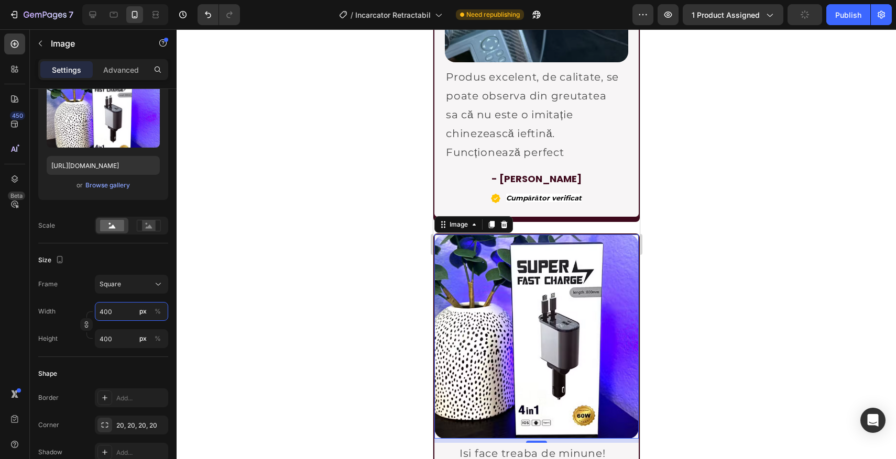
type input "40"
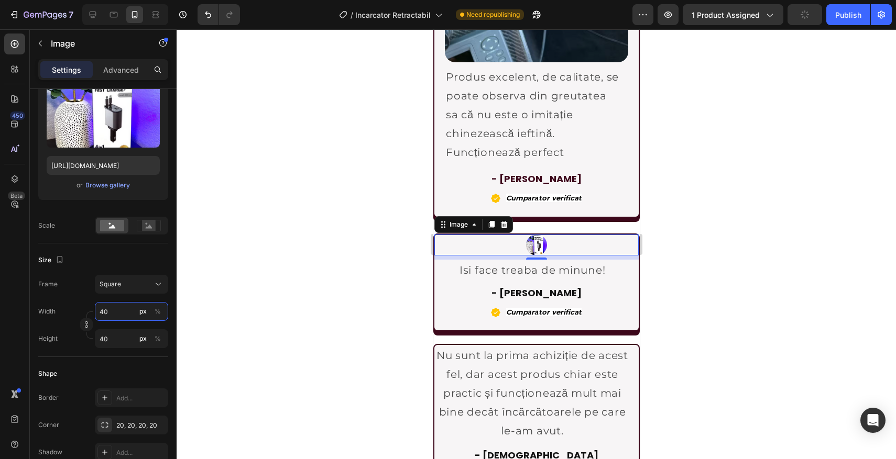
type input "4"
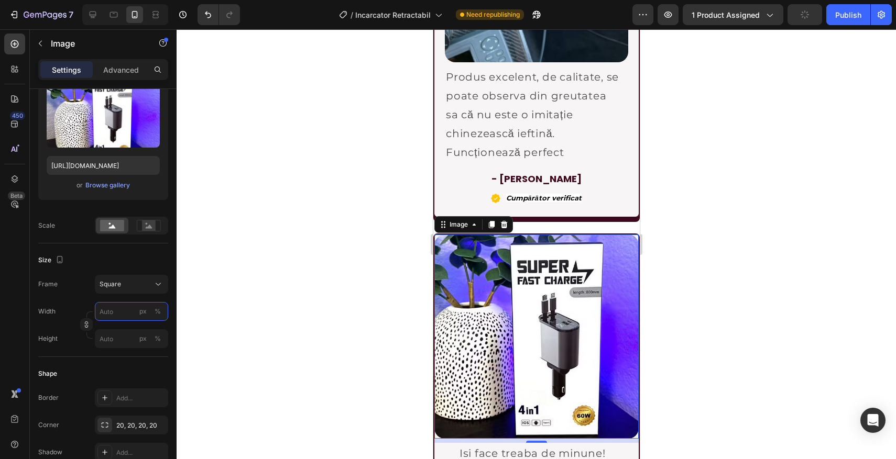
type input "4"
type input "6"
type input "60"
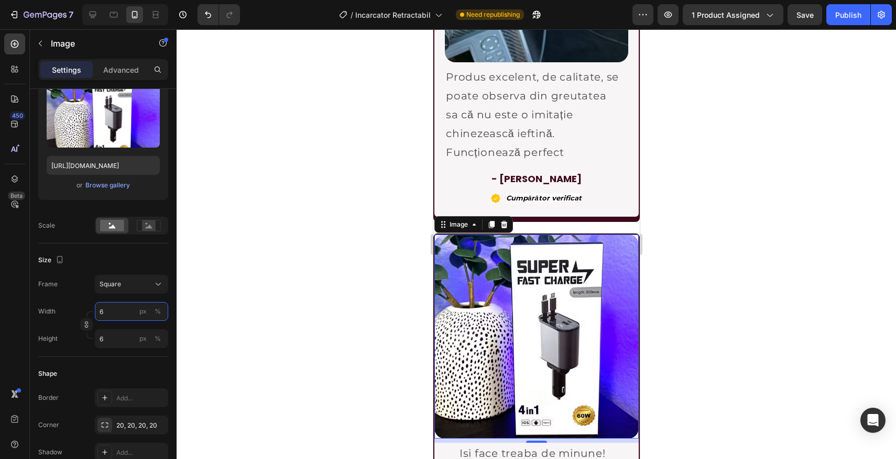
type input "60"
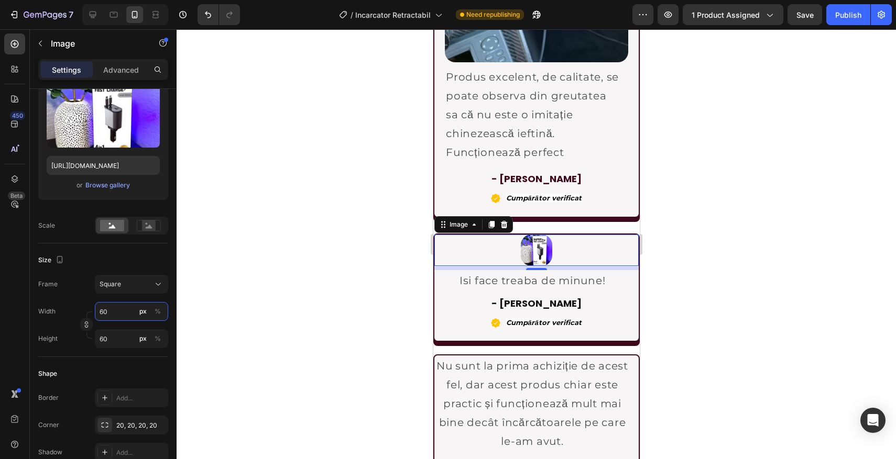
type input "6"
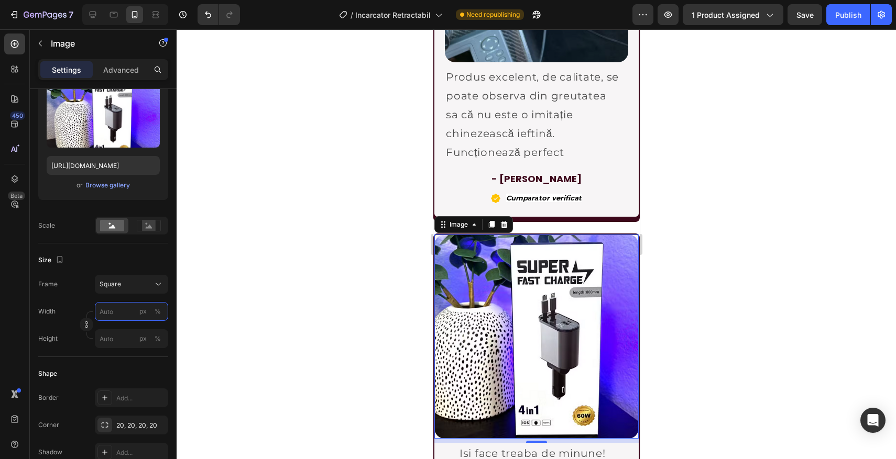
type input "1"
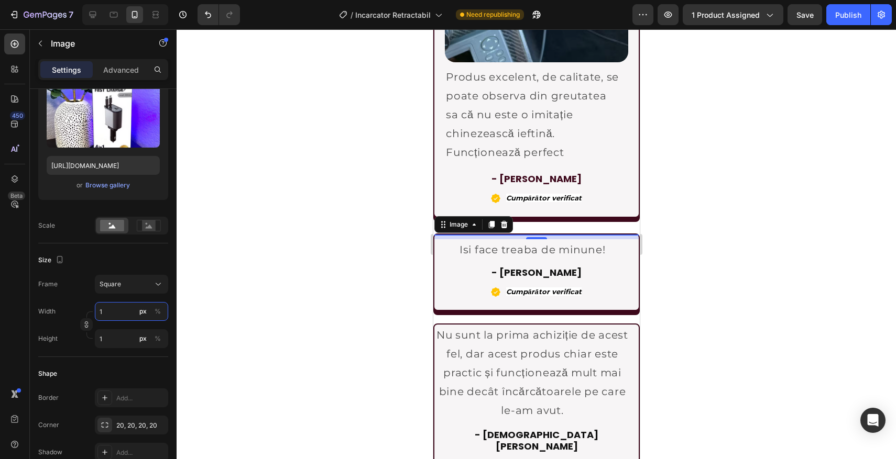
type input "10"
type input "100"
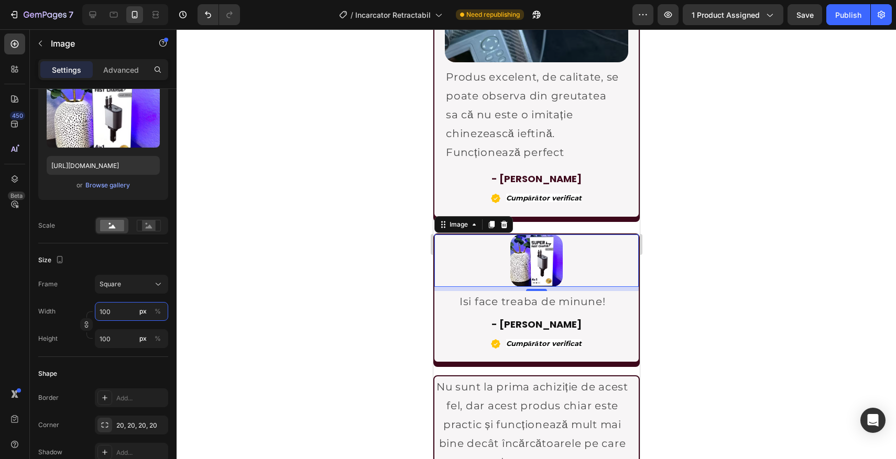
type input "10"
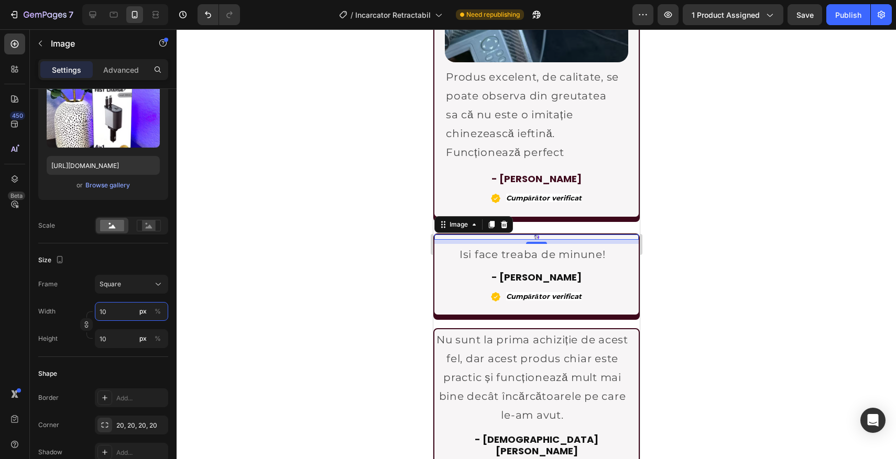
type input "1"
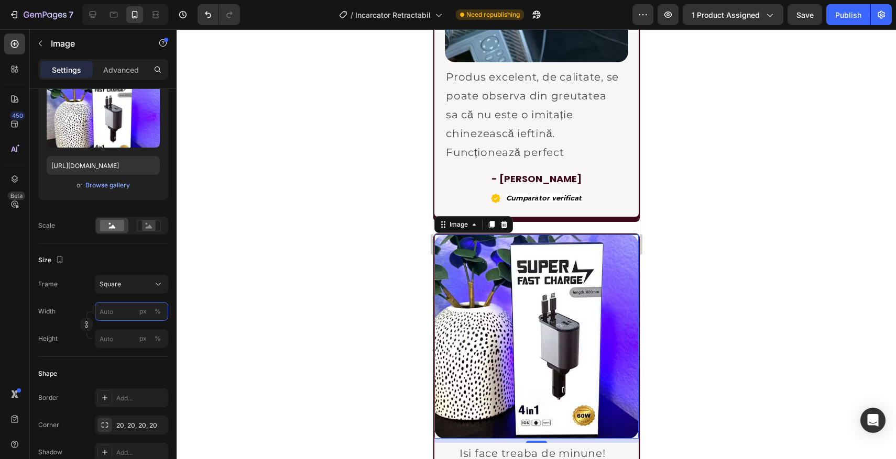
type input "4"
type input "40"
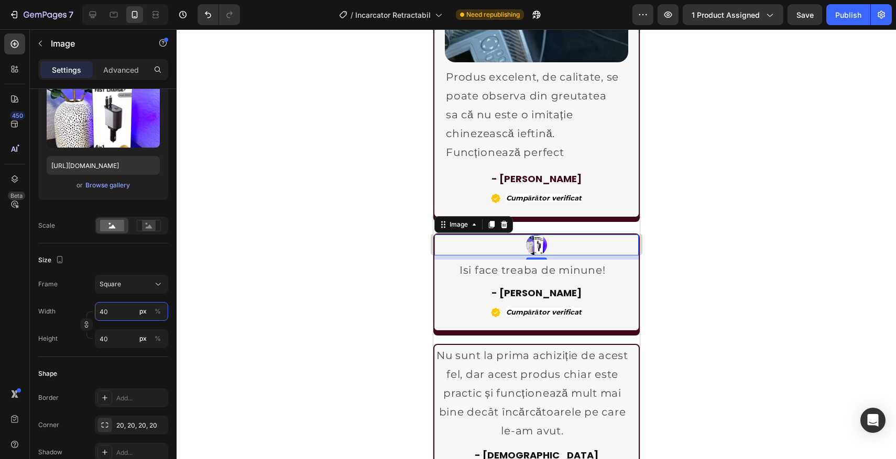
type input "400"
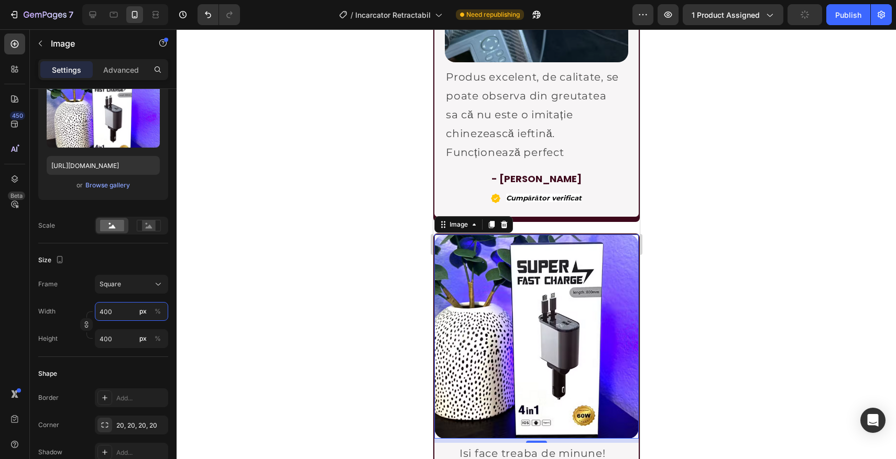
type input "40"
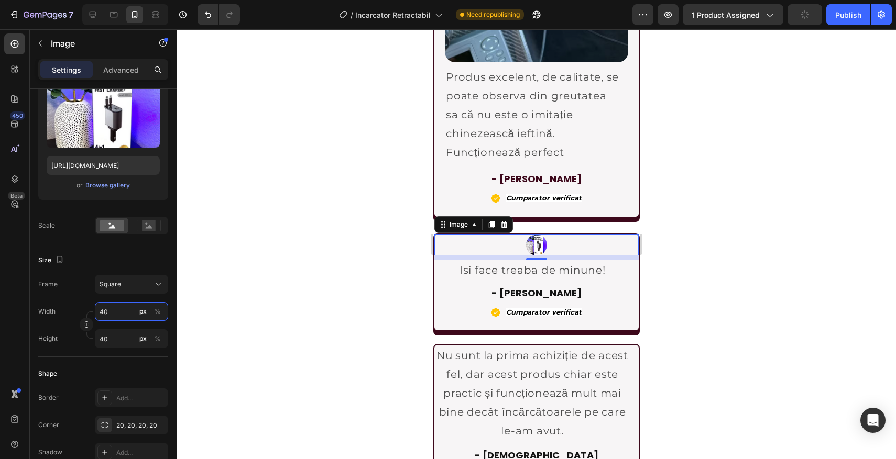
type input "4"
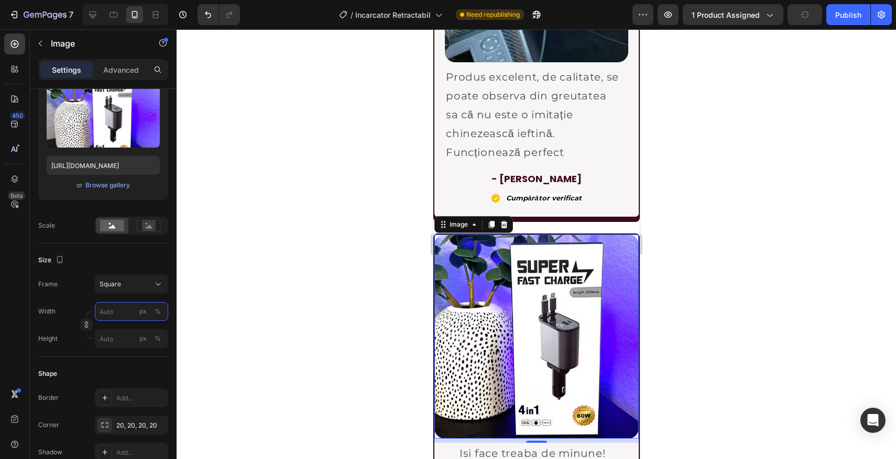
type input "4"
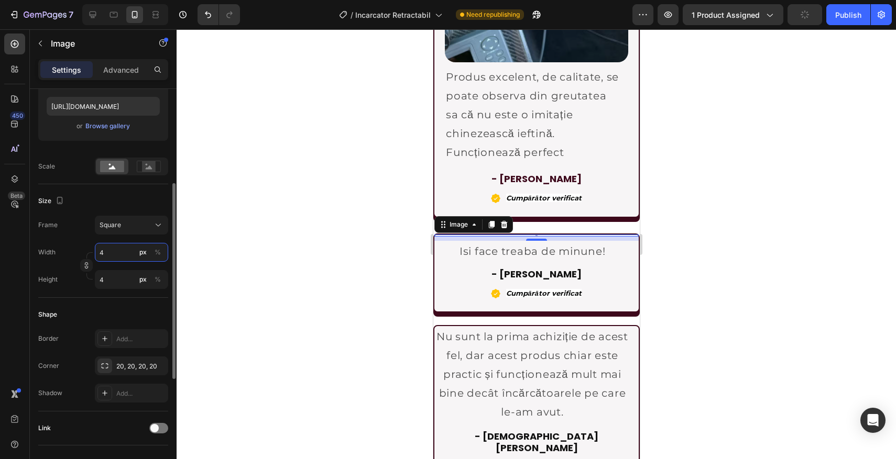
scroll to position [184, 0]
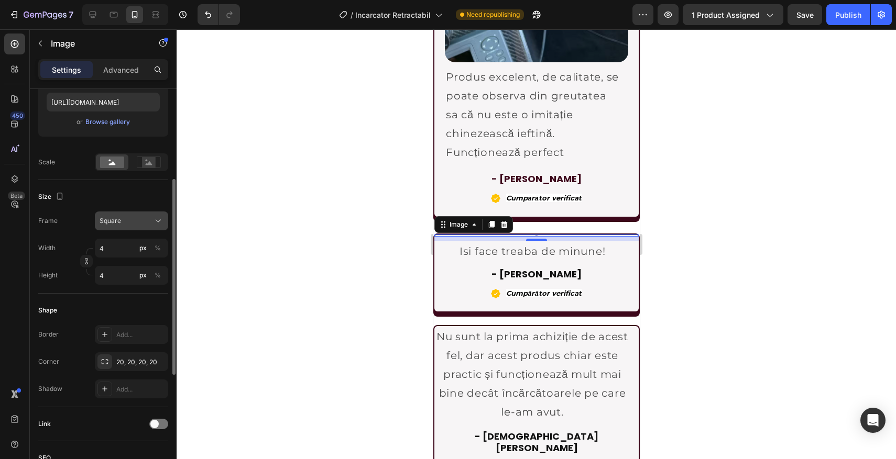
click at [118, 227] on button "Square" at bounding box center [131, 221] width 73 height 19
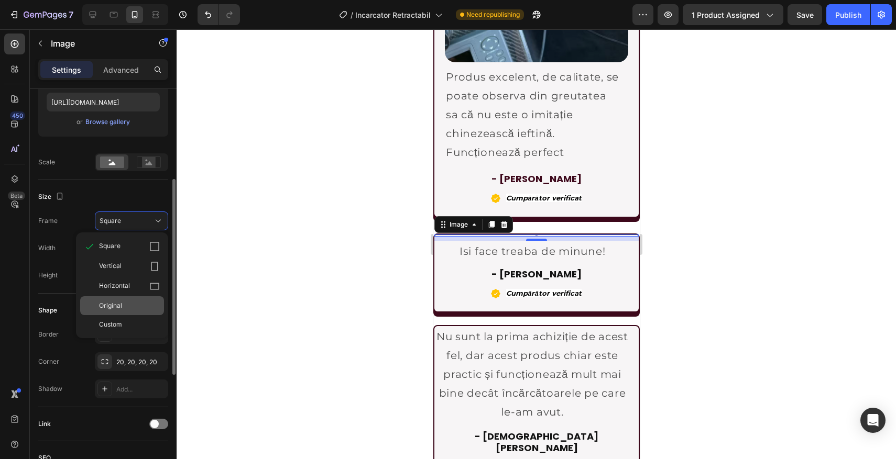
click at [130, 306] on div "Original" at bounding box center [129, 305] width 61 height 9
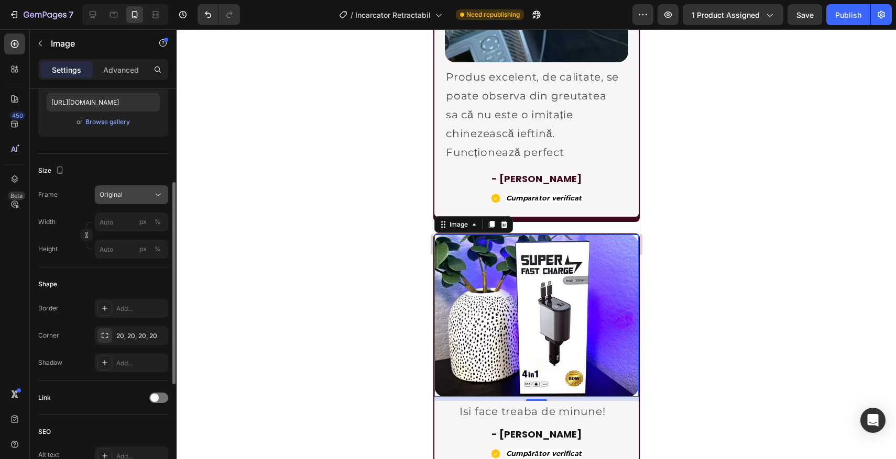
click at [106, 197] on span "Original" at bounding box center [111, 194] width 23 height 9
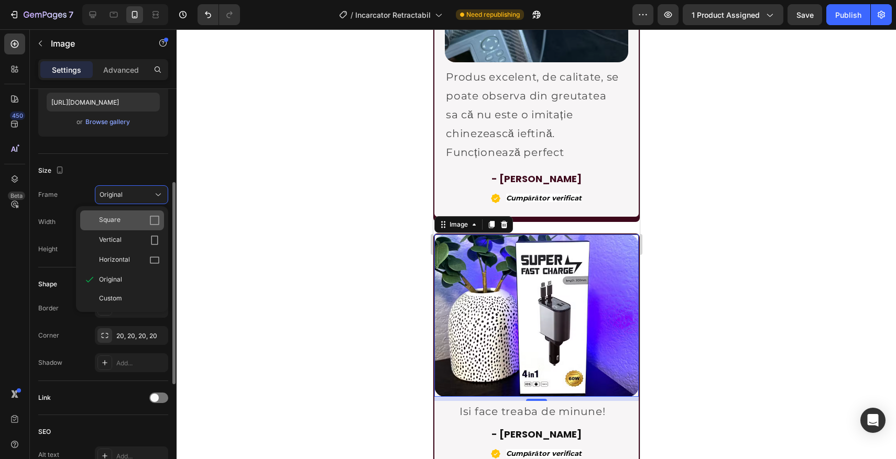
click at [112, 224] on span "Square" at bounding box center [109, 220] width 21 height 10
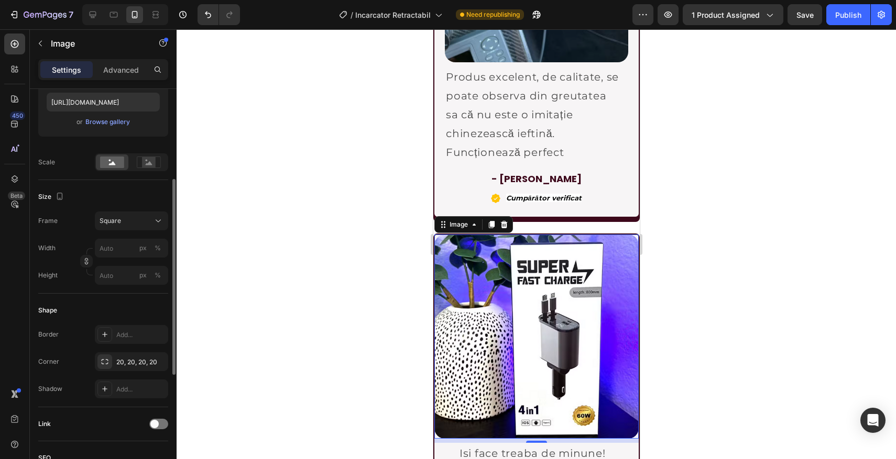
click at [277, 306] on div at bounding box center [536, 244] width 719 height 430
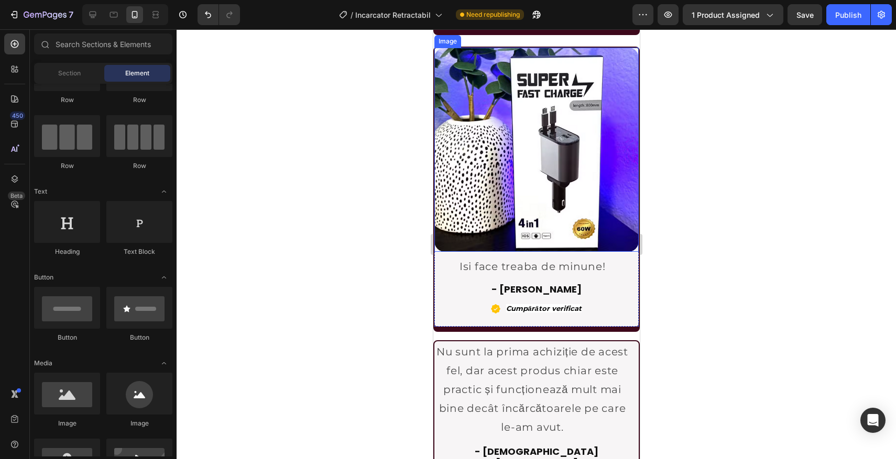
scroll to position [2501, 0]
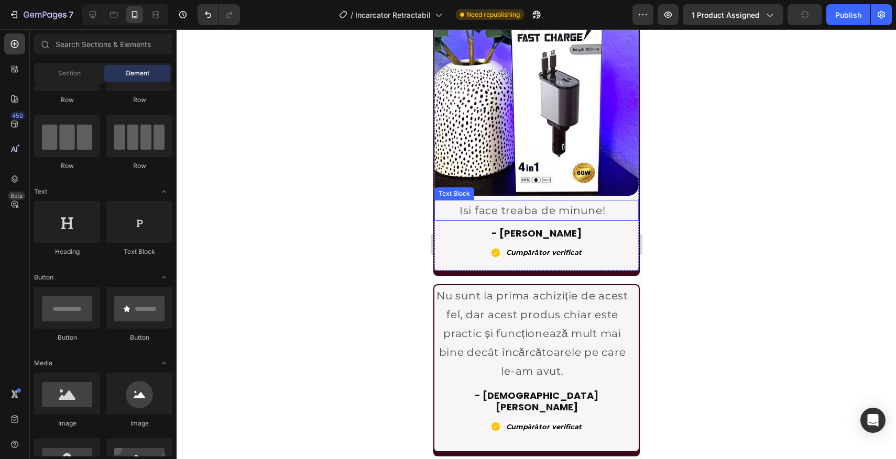
click at [502, 214] on p "Isi face treaba de minune!" at bounding box center [532, 210] width 194 height 19
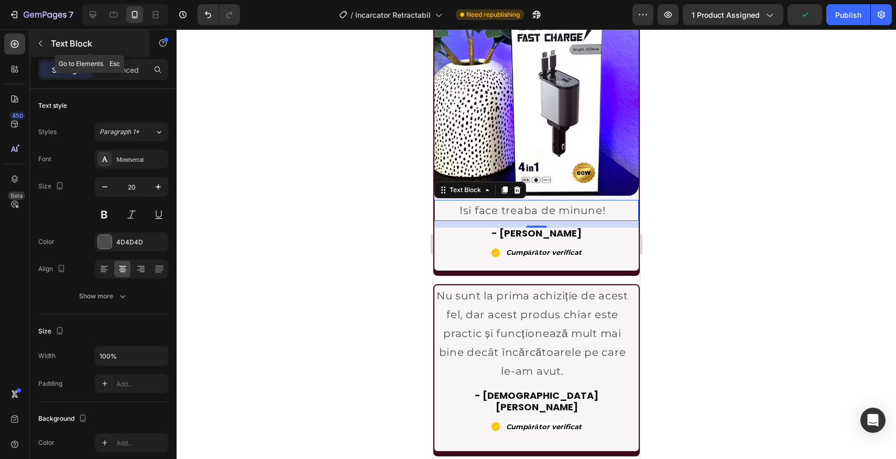
click at [51, 42] on p "Text Block" at bounding box center [95, 43] width 89 height 13
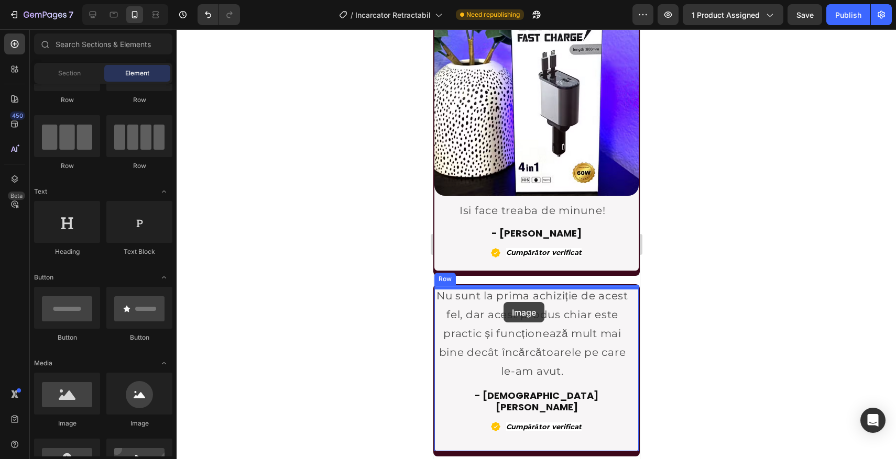
drag, startPoint x: 492, startPoint y: 435, endPoint x: 503, endPoint y: 303, distance: 132.5
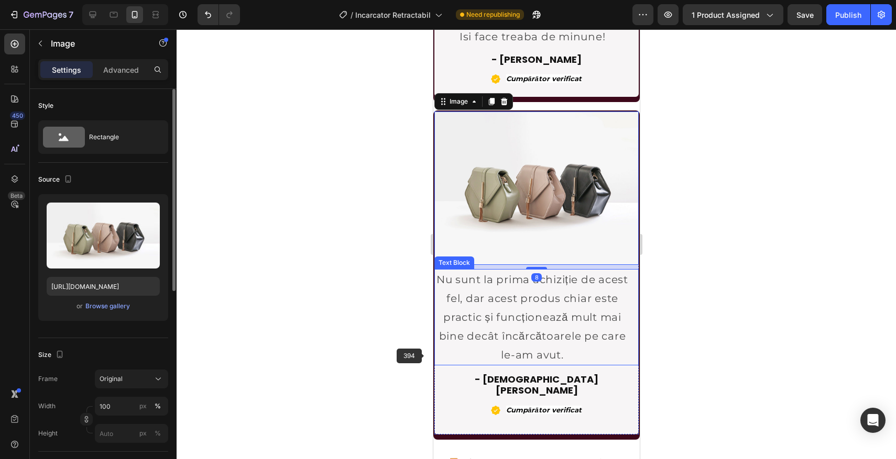
scroll to position [2676, 0]
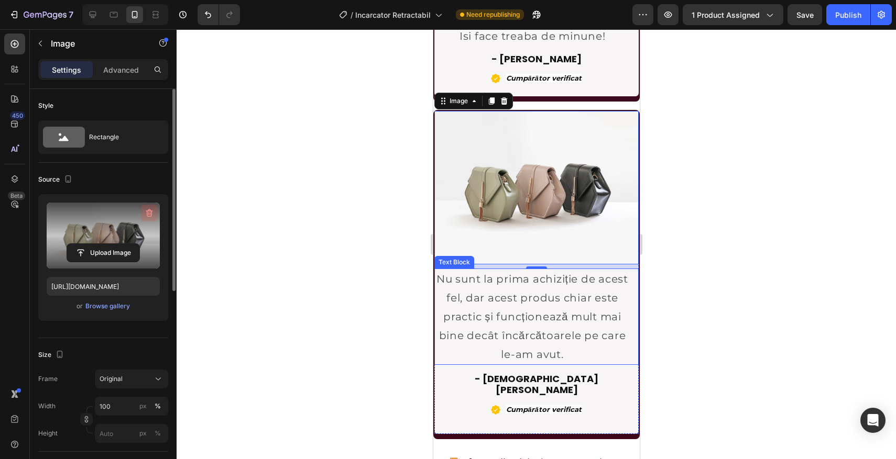
click at [150, 211] on icon "button" at bounding box center [149, 214] width 7 height 8
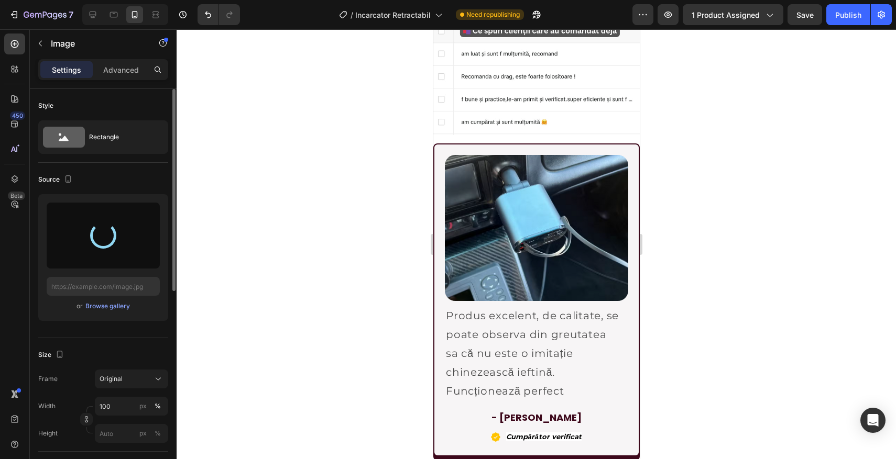
scroll to position [2000, 0]
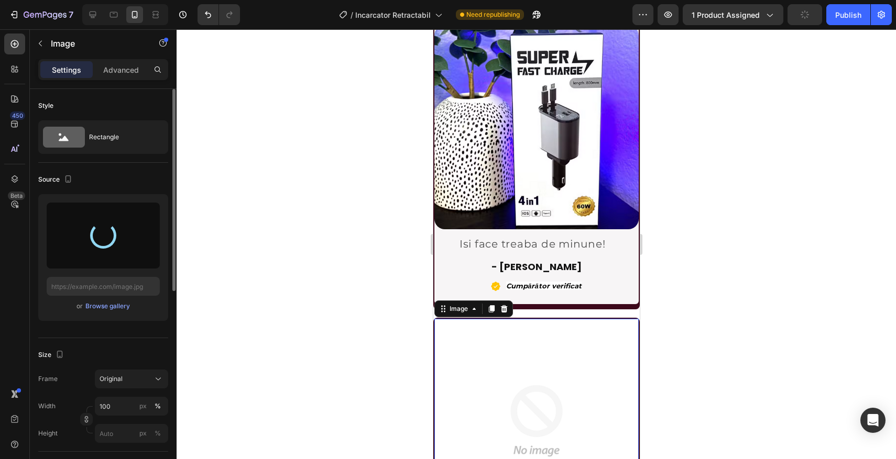
type input "[URL][DOMAIN_NAME]"
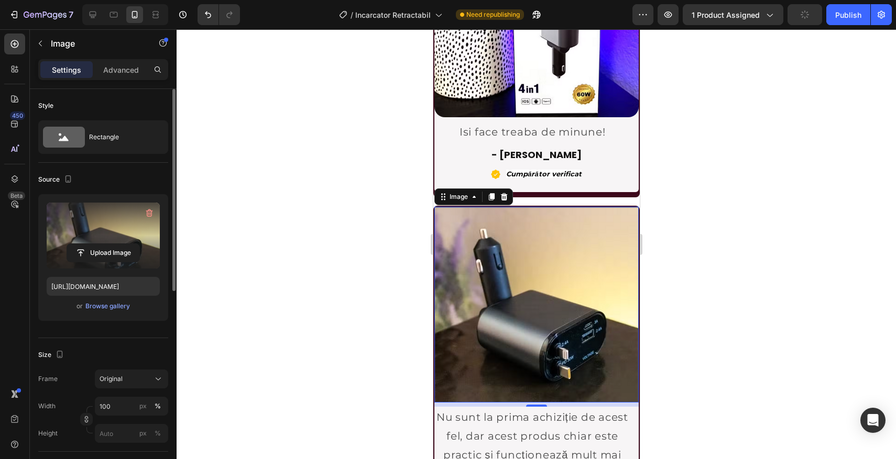
scroll to position [2585, 0]
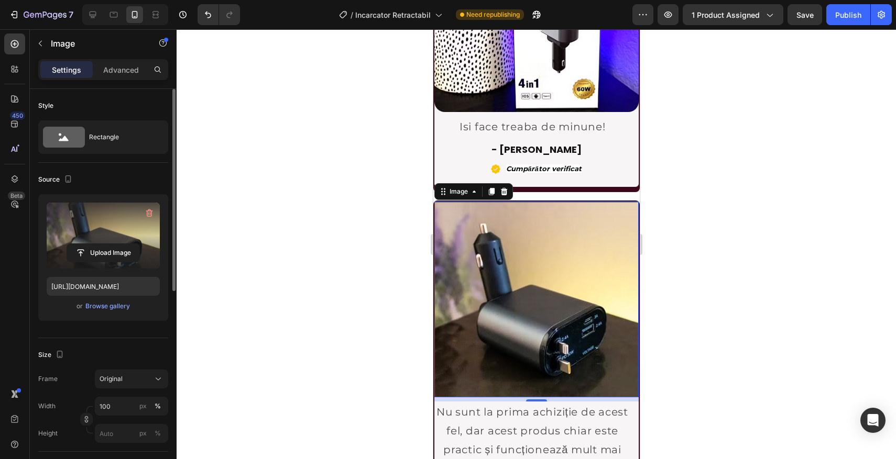
click at [296, 286] on div at bounding box center [536, 244] width 719 height 430
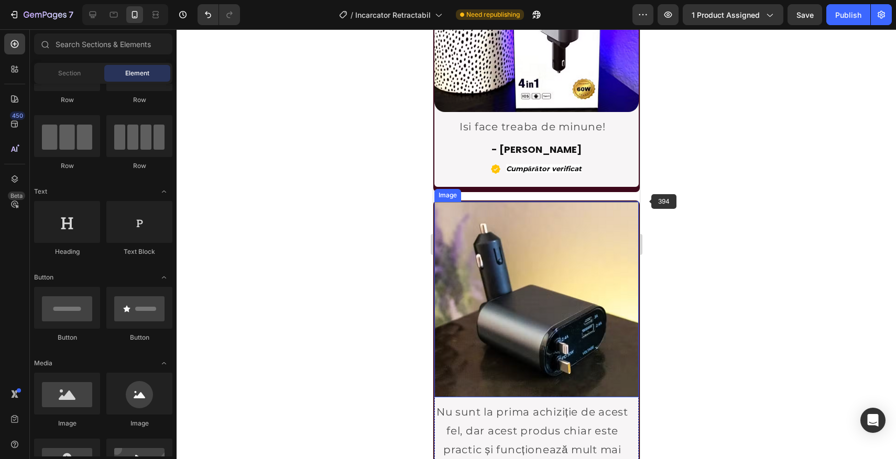
click at [591, 251] on img at bounding box center [536, 299] width 204 height 195
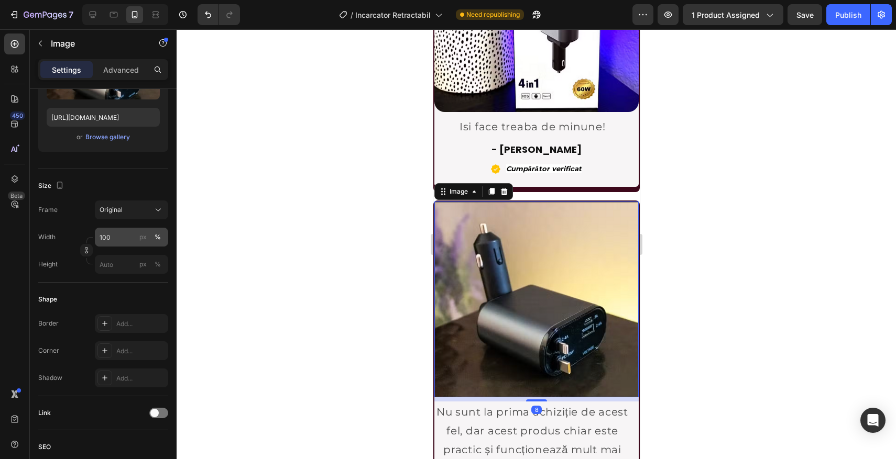
scroll to position [362, 0]
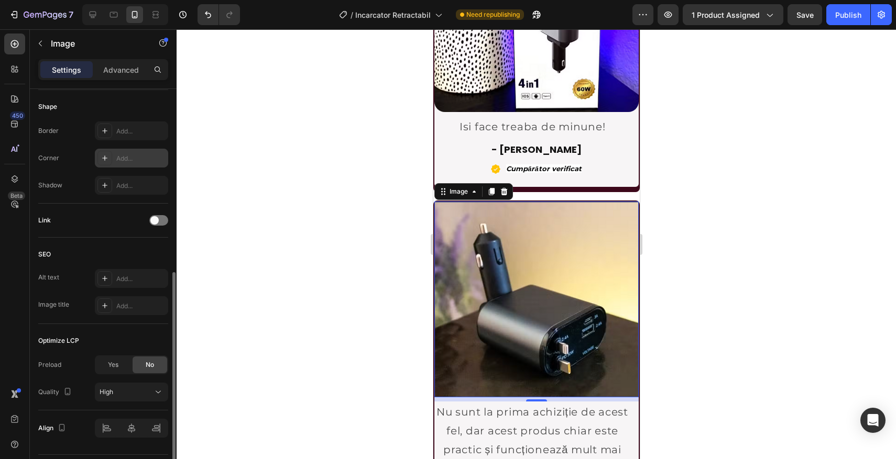
click at [124, 149] on div "Add..." at bounding box center [131, 158] width 73 height 19
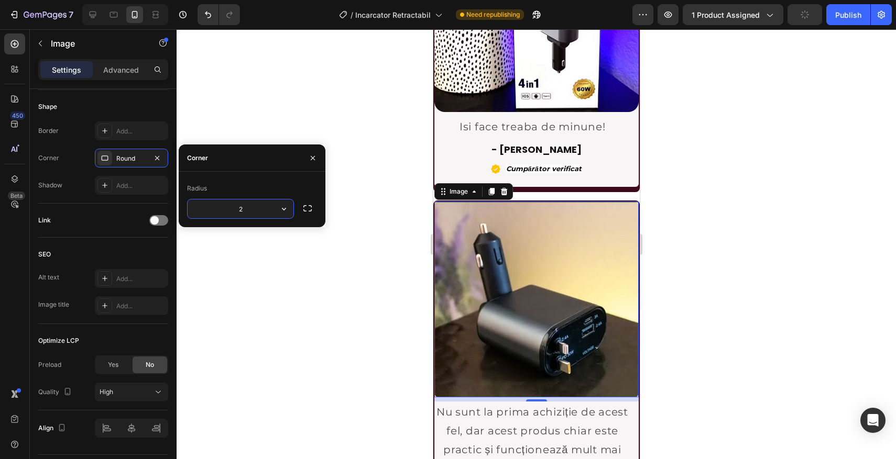
type input "20"
click at [348, 369] on div at bounding box center [536, 244] width 719 height 430
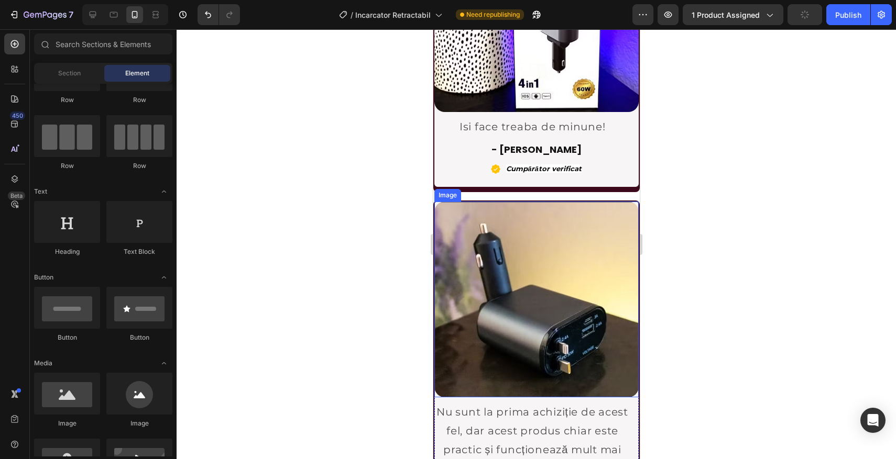
click at [519, 358] on img at bounding box center [536, 299] width 204 height 195
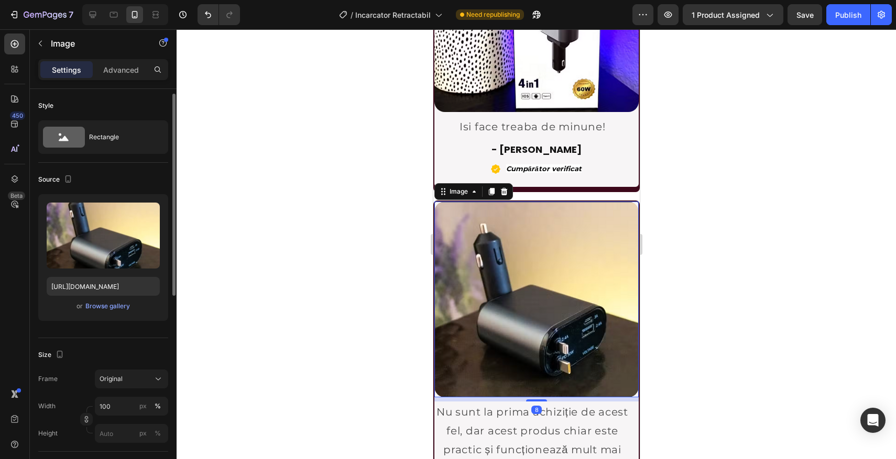
scroll to position [38, 0]
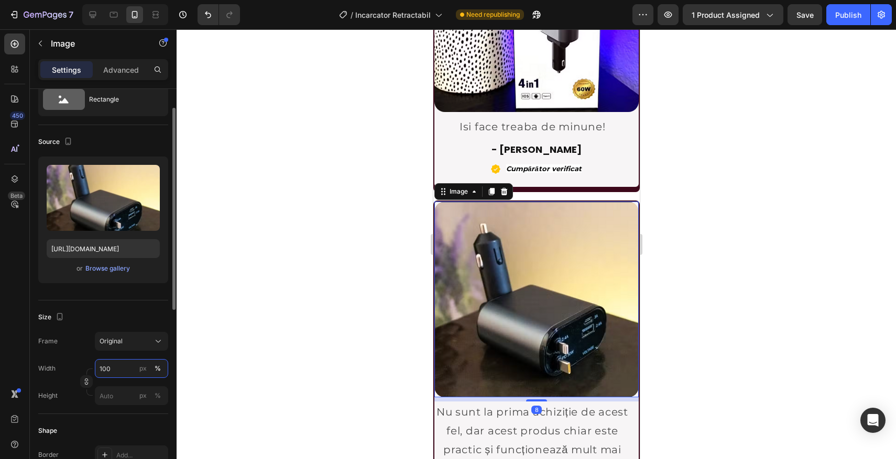
click at [123, 368] on input "100" at bounding box center [131, 368] width 73 height 19
type input "70"
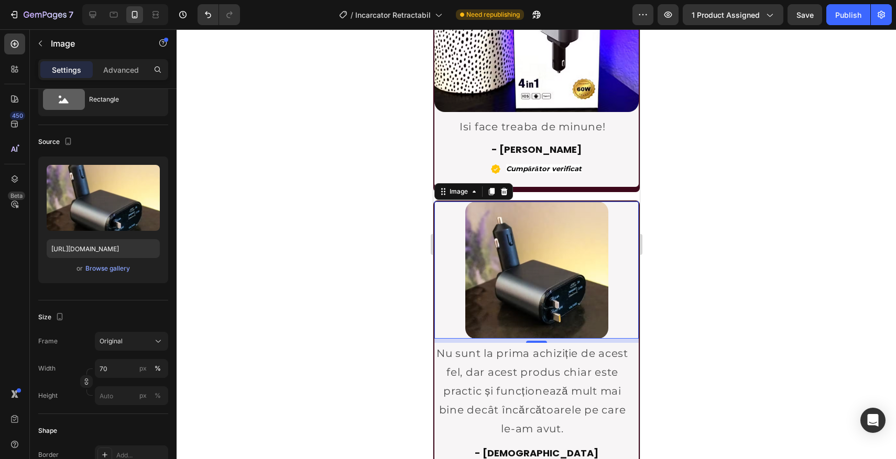
click at [316, 310] on div at bounding box center [536, 244] width 719 height 430
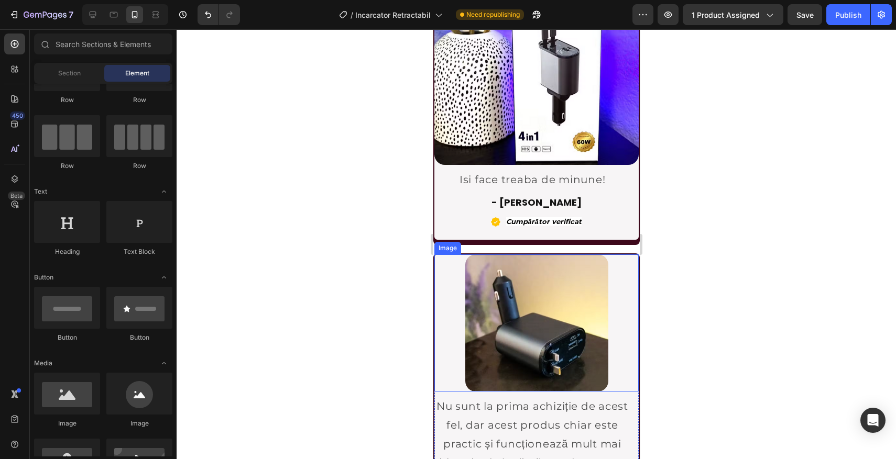
scroll to position [2495, 0]
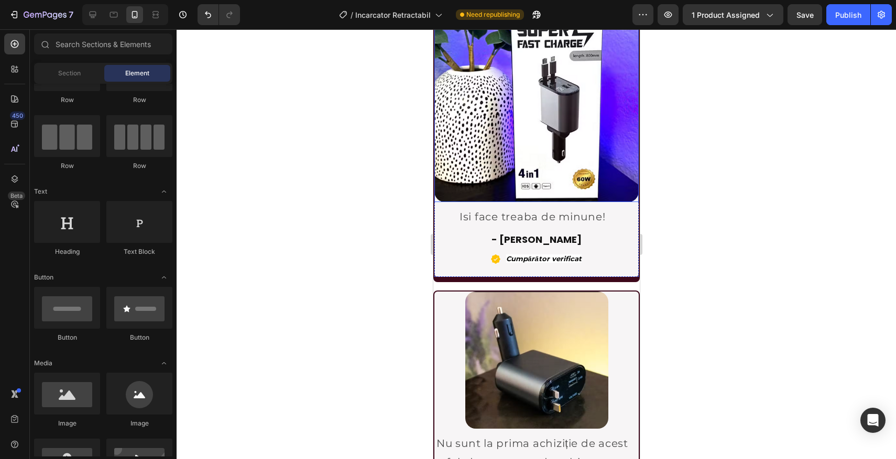
click at [505, 101] on img at bounding box center [536, 100] width 204 height 204
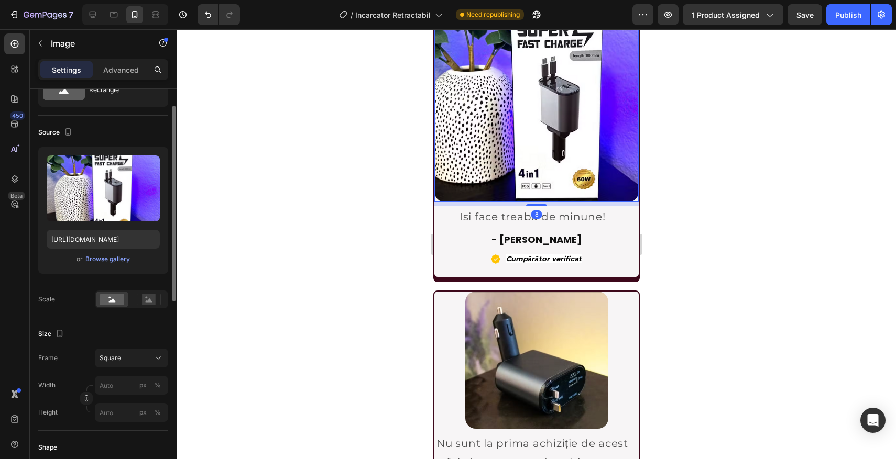
scroll to position [56, 0]
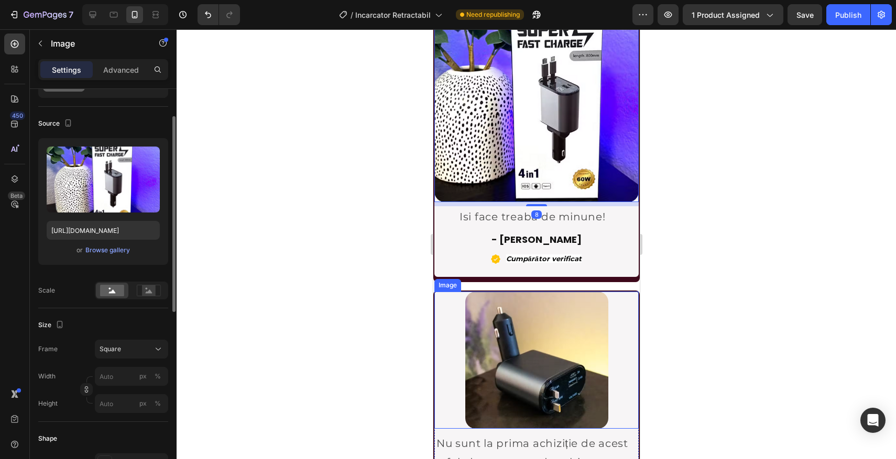
click at [541, 344] on img at bounding box center [536, 360] width 143 height 137
click at [517, 202] on img at bounding box center [536, 100] width 204 height 204
click at [128, 342] on button "Square" at bounding box center [131, 349] width 73 height 19
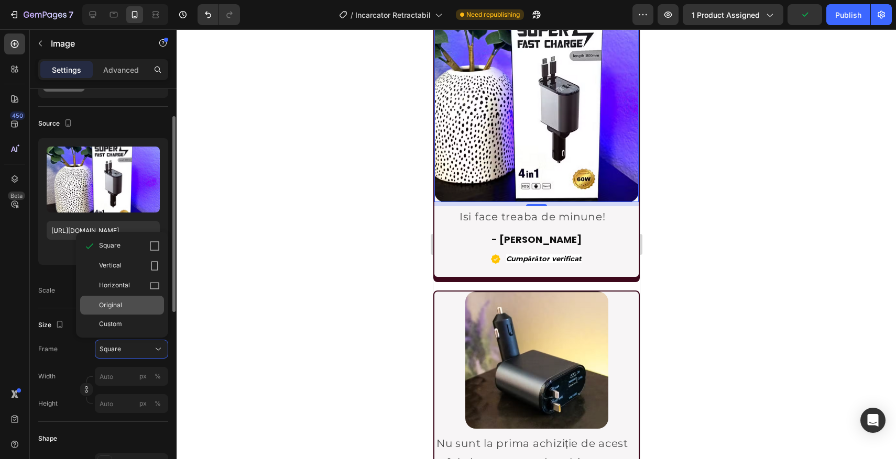
click at [116, 305] on span "Original" at bounding box center [110, 305] width 23 height 9
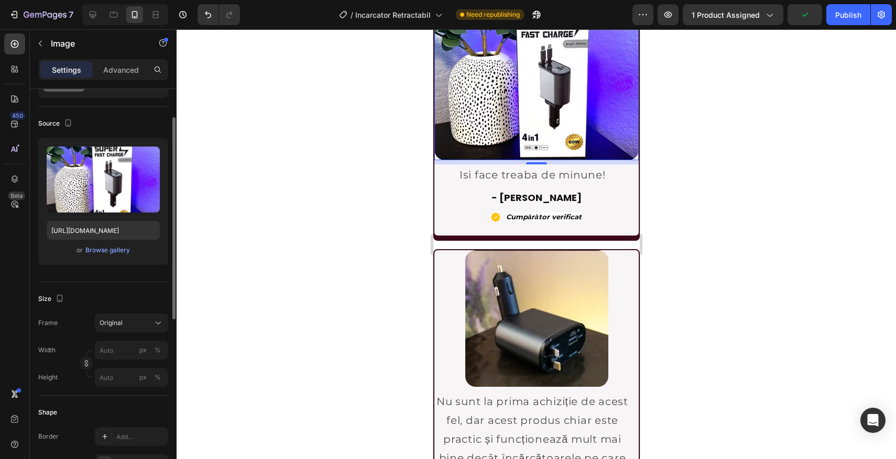
click at [126, 361] on div "Width px % Height px %" at bounding box center [103, 364] width 130 height 46
click at [127, 354] on input "px %" at bounding box center [131, 350] width 73 height 19
type input "70"
click at [391, 279] on div at bounding box center [536, 244] width 719 height 430
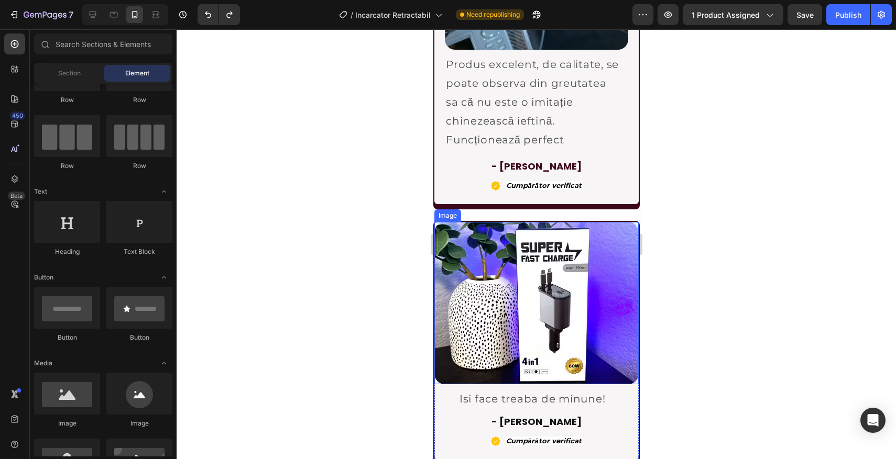
scroll to position [2274, 0]
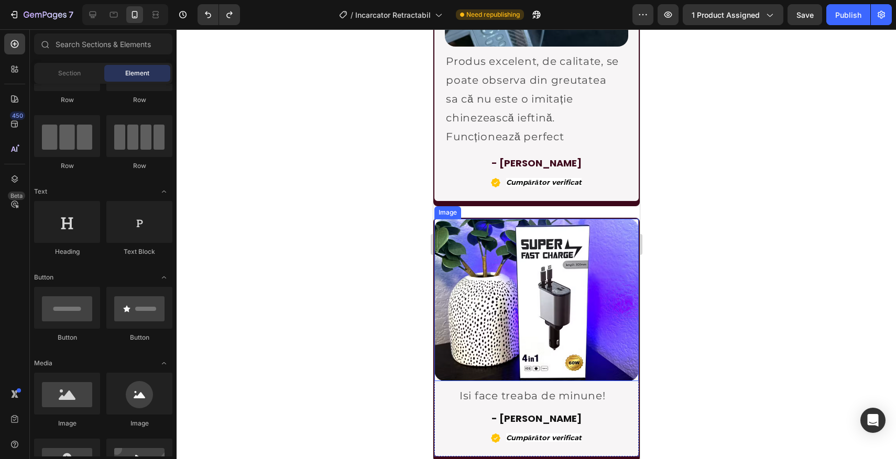
click at [485, 272] on img at bounding box center [536, 300] width 204 height 162
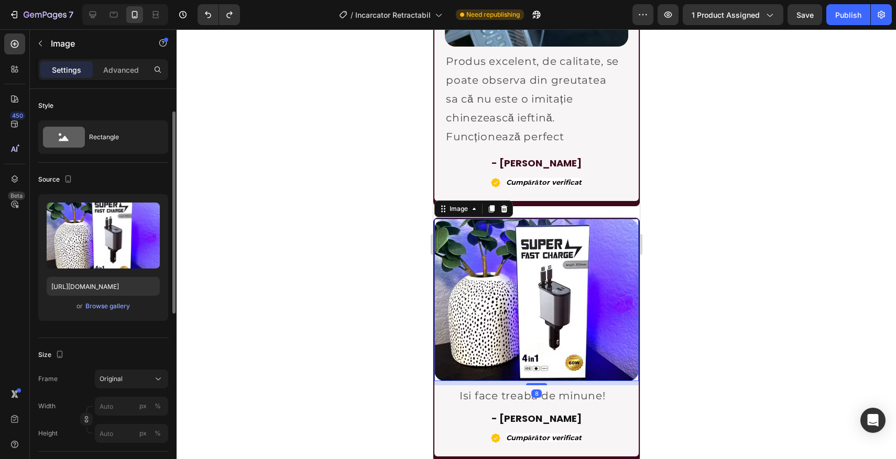
scroll to position [71, 0]
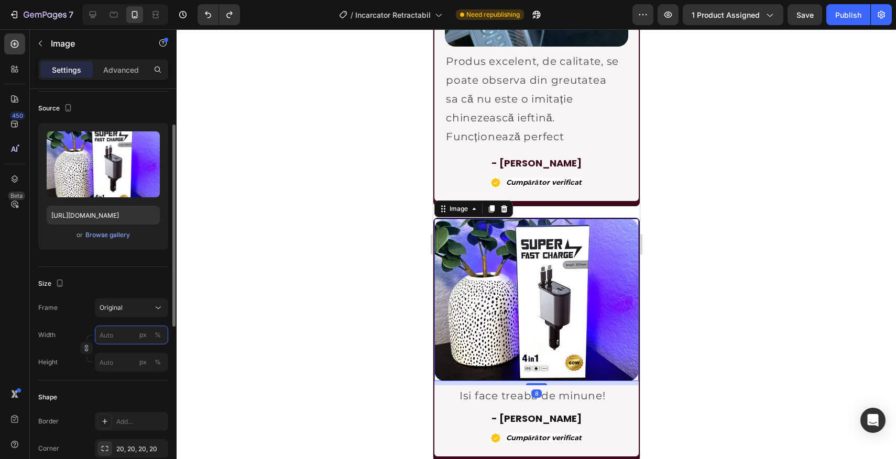
click at [115, 334] on input "px %" at bounding box center [131, 335] width 73 height 19
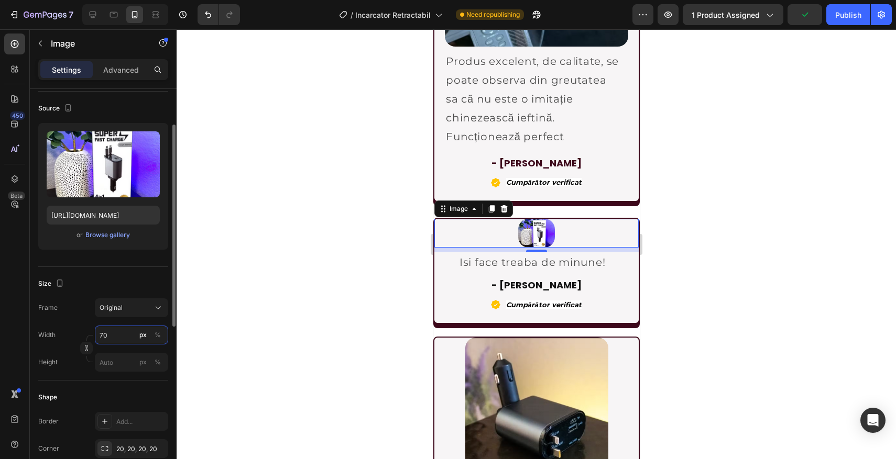
type input "7"
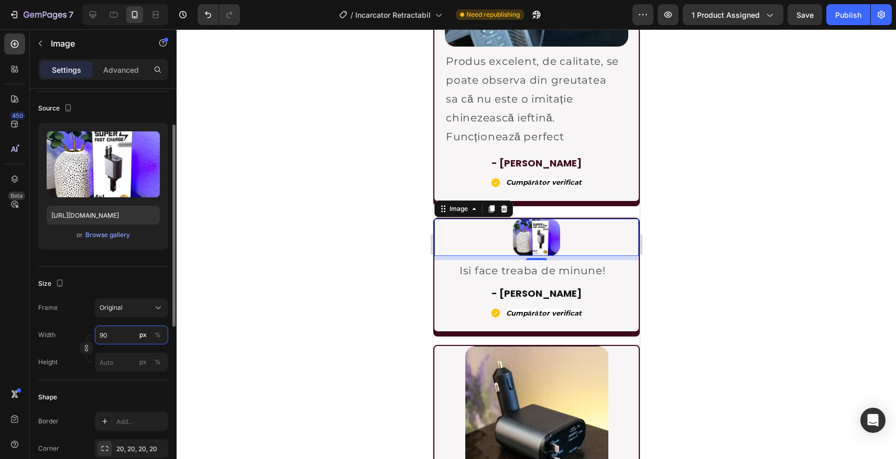
type input "9"
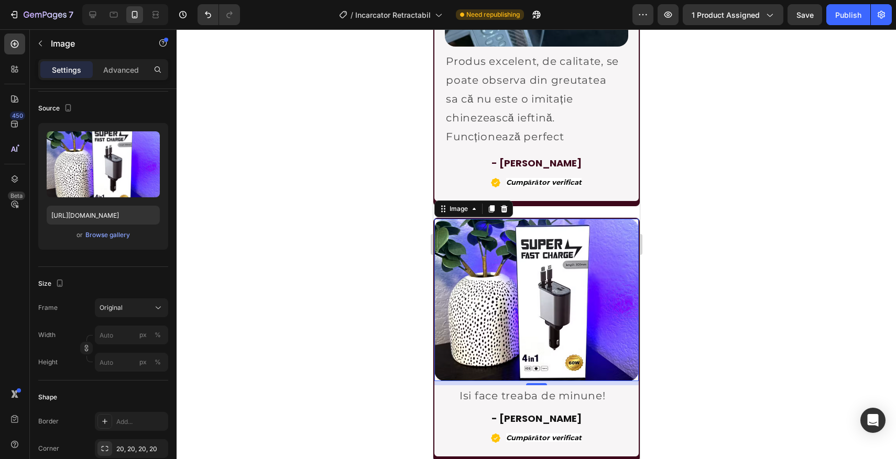
click at [219, 307] on div at bounding box center [536, 244] width 719 height 430
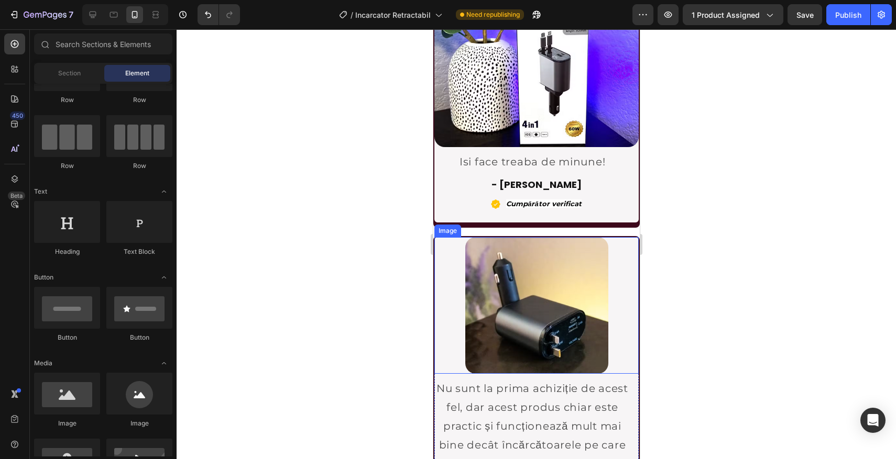
scroll to position [2560, 0]
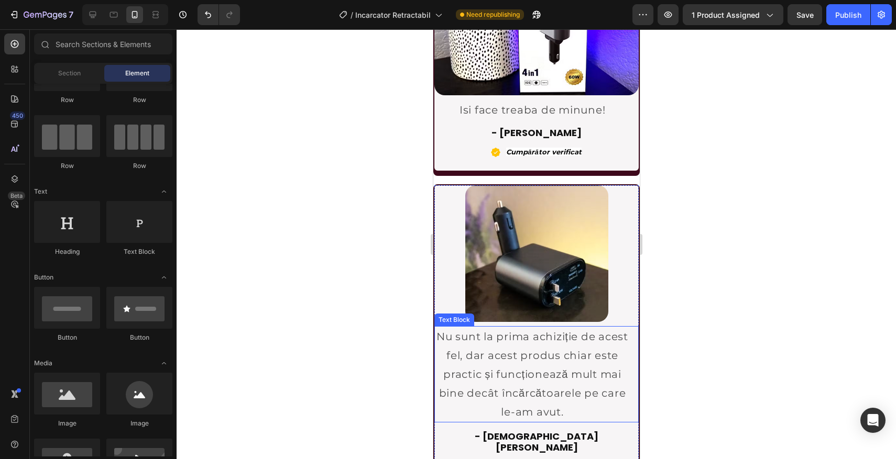
click at [490, 332] on p "Nu sunt la prima achiziție de acest fel, dar acest produs chiar este practic și…" at bounding box center [532, 374] width 194 height 94
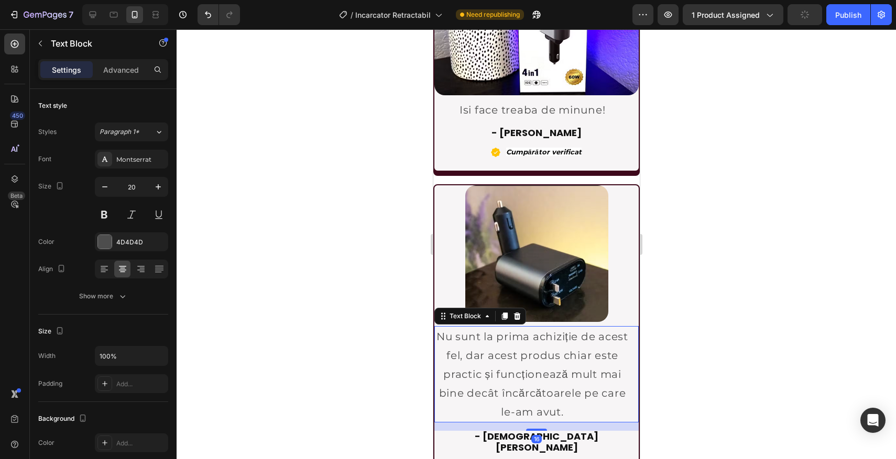
click at [280, 307] on div at bounding box center [536, 244] width 719 height 430
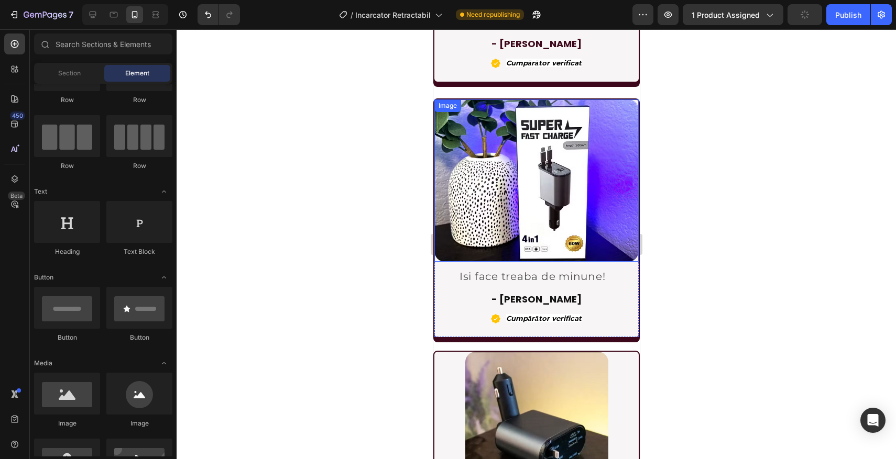
scroll to position [2381, 0]
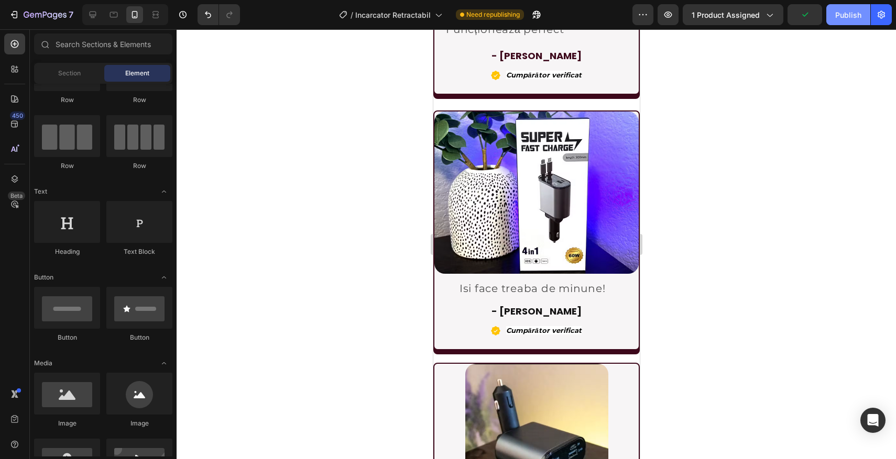
click at [849, 18] on div "Publish" at bounding box center [848, 14] width 26 height 11
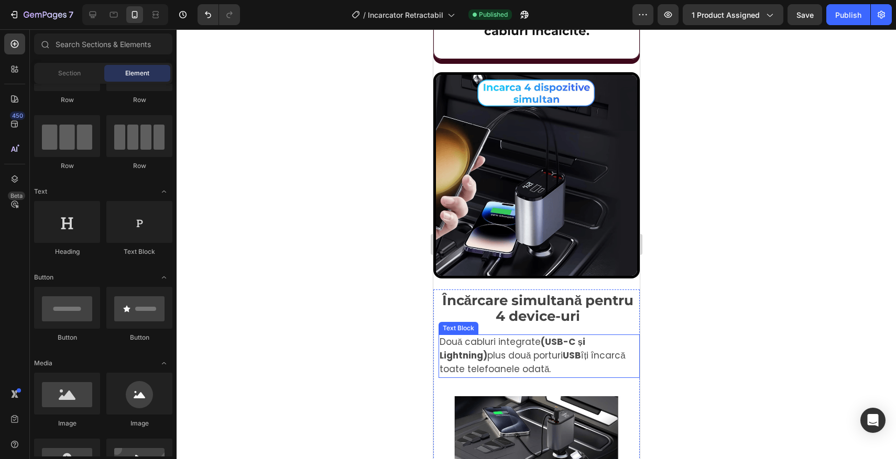
scroll to position [1328, 0]
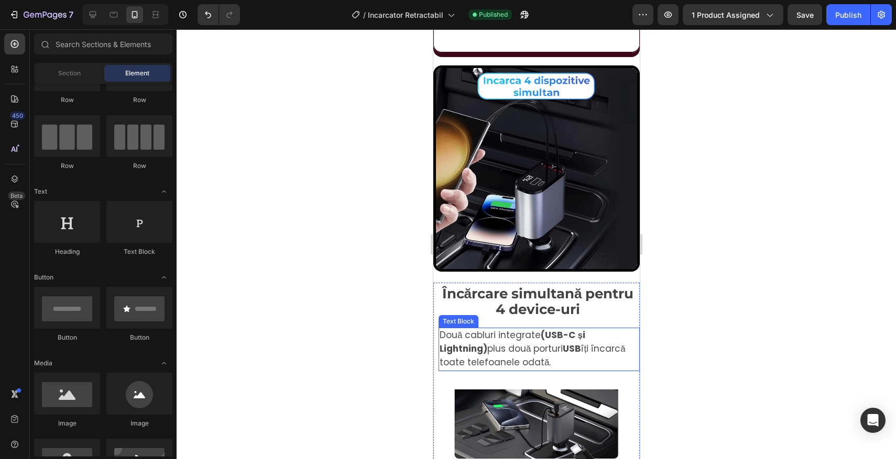
click at [581, 336] on strong "(USB-C și Lightning)" at bounding box center [512, 342] width 146 height 26
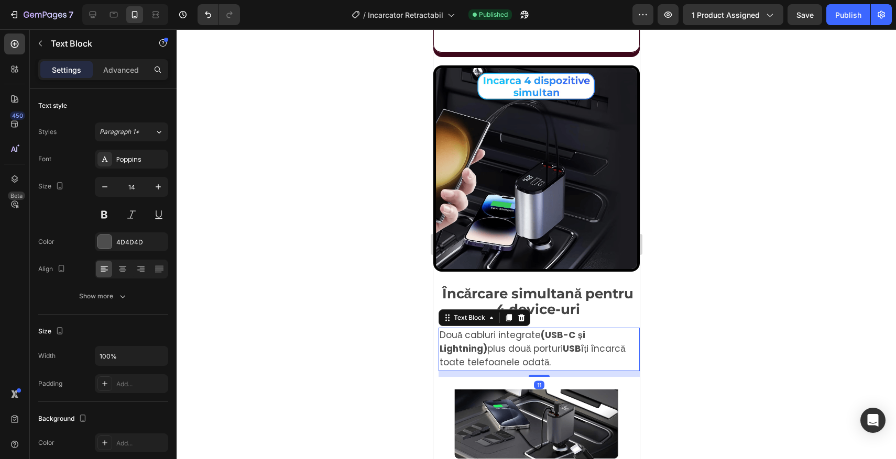
click at [581, 336] on strong "(USB-C și Lightning)" at bounding box center [512, 342] width 146 height 26
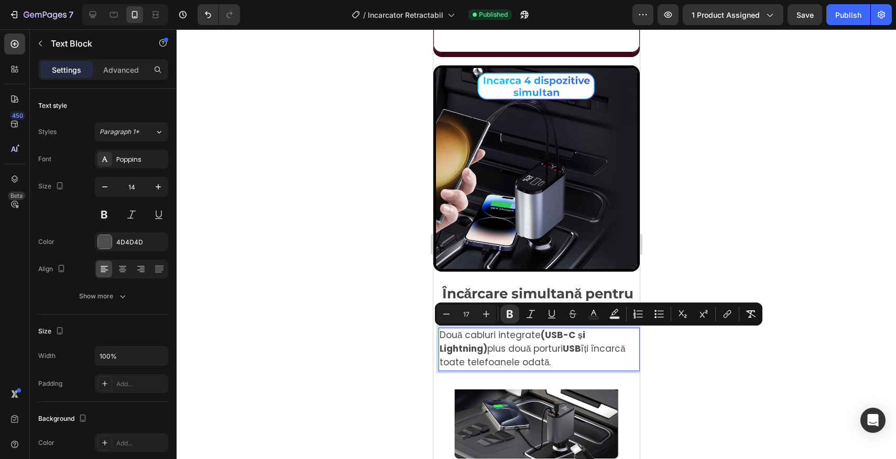
click at [585, 340] on strong "(USB-C și Lightning)" at bounding box center [512, 342] width 146 height 26
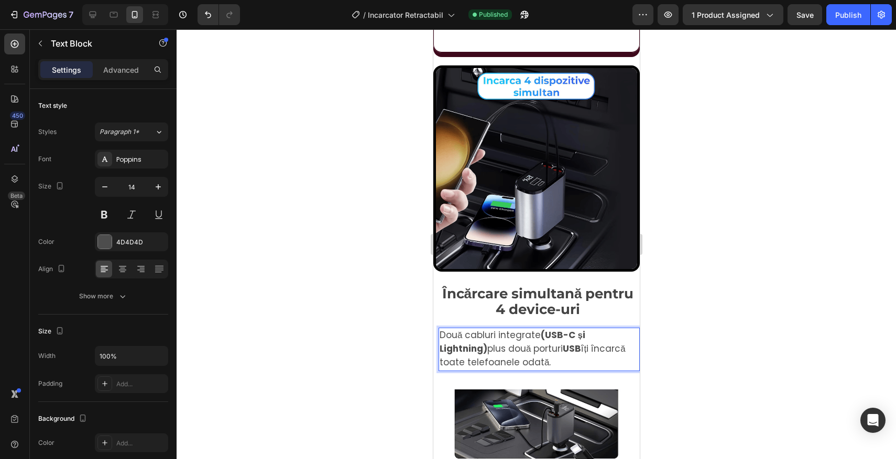
click at [585, 340] on strong "(USB-C și Lightning)" at bounding box center [512, 342] width 146 height 26
drag, startPoint x: 629, startPoint y: 337, endPoint x: 597, endPoint y: 338, distance: 32.0
click at [585, 338] on strong "(USB-C și Lightning)" at bounding box center [512, 342] width 146 height 26
click at [732, 294] on div at bounding box center [536, 244] width 719 height 430
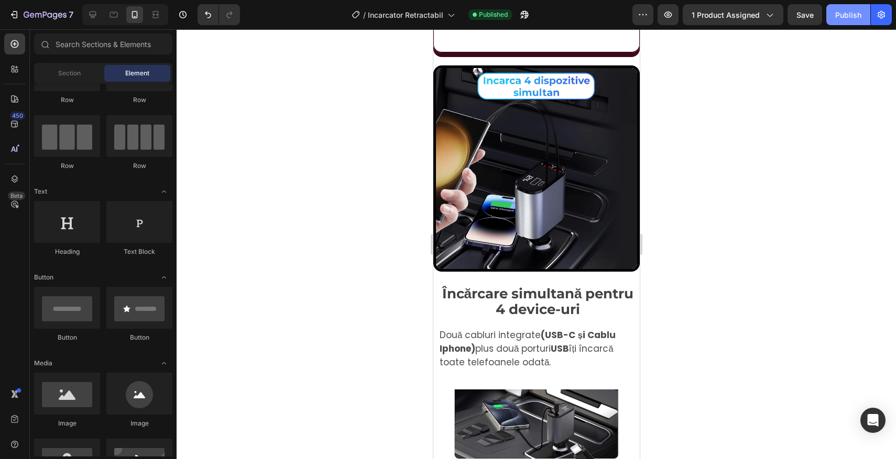
click at [841, 19] on div "Publish" at bounding box center [848, 14] width 26 height 11
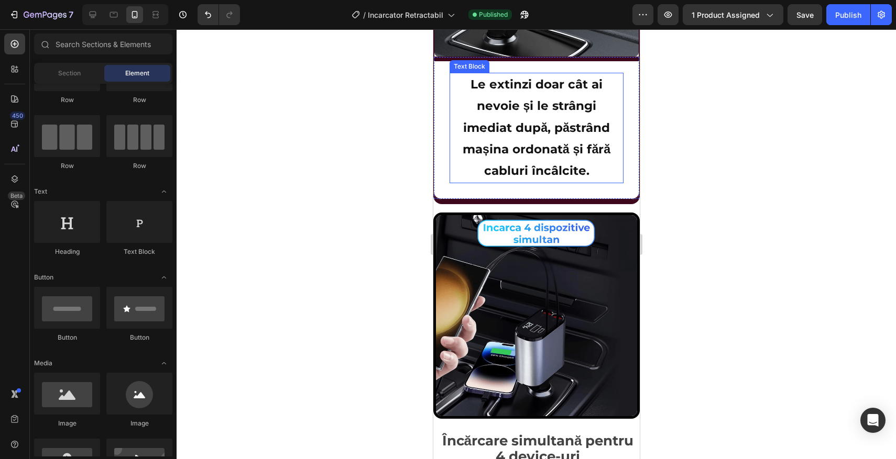
scroll to position [747, 0]
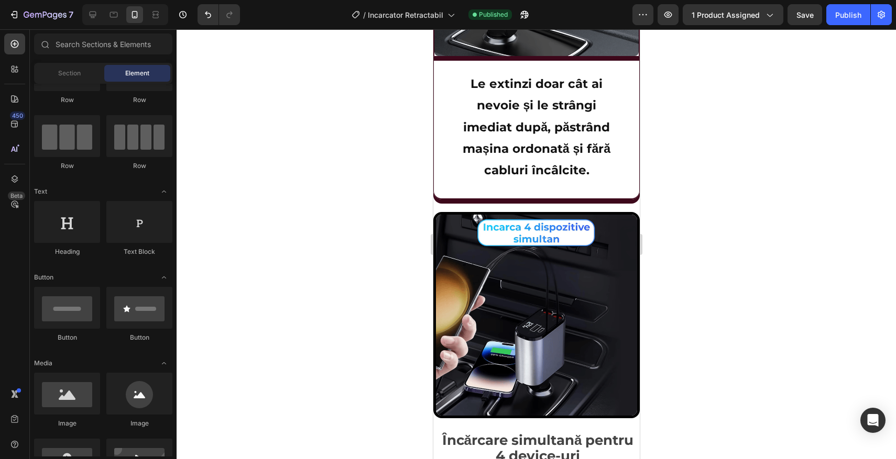
click at [655, 46] on div at bounding box center [536, 244] width 719 height 430
click at [23, 11] on div "7" at bounding box center [41, 14] width 64 height 13
